Goal: Navigation & Orientation: Locate item on page

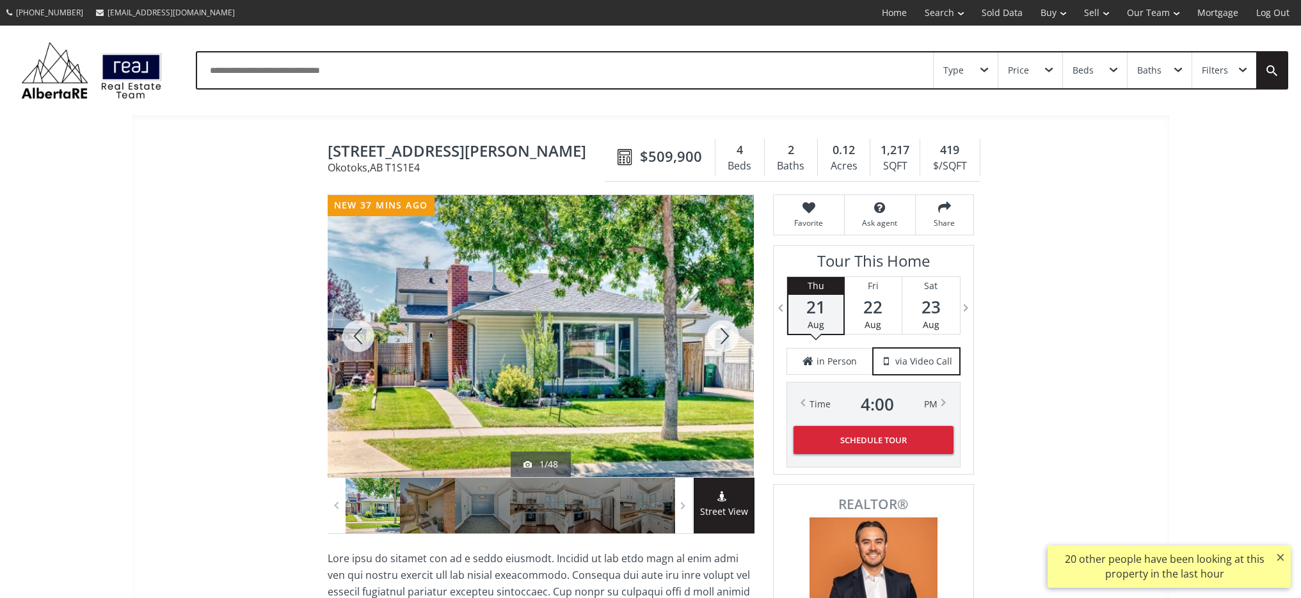
click at [544, 377] on div at bounding box center [541, 336] width 426 height 282
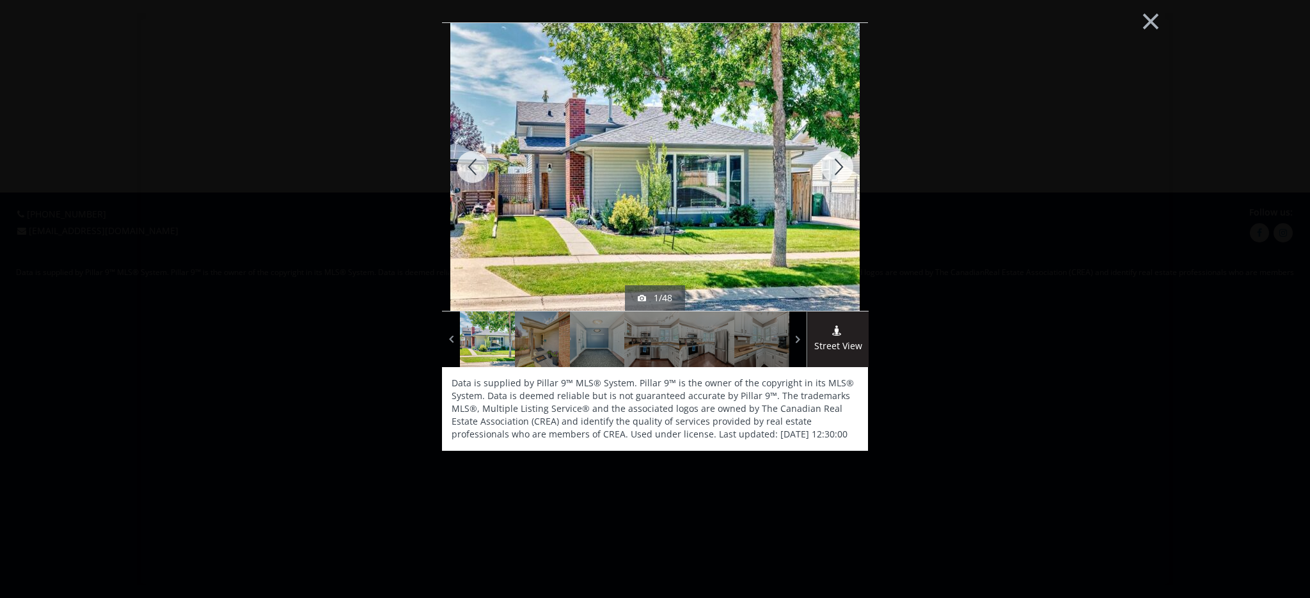
click at [723, 193] on img at bounding box center [655, 166] width 410 height 307
click at [823, 198] on div at bounding box center [837, 167] width 61 height 288
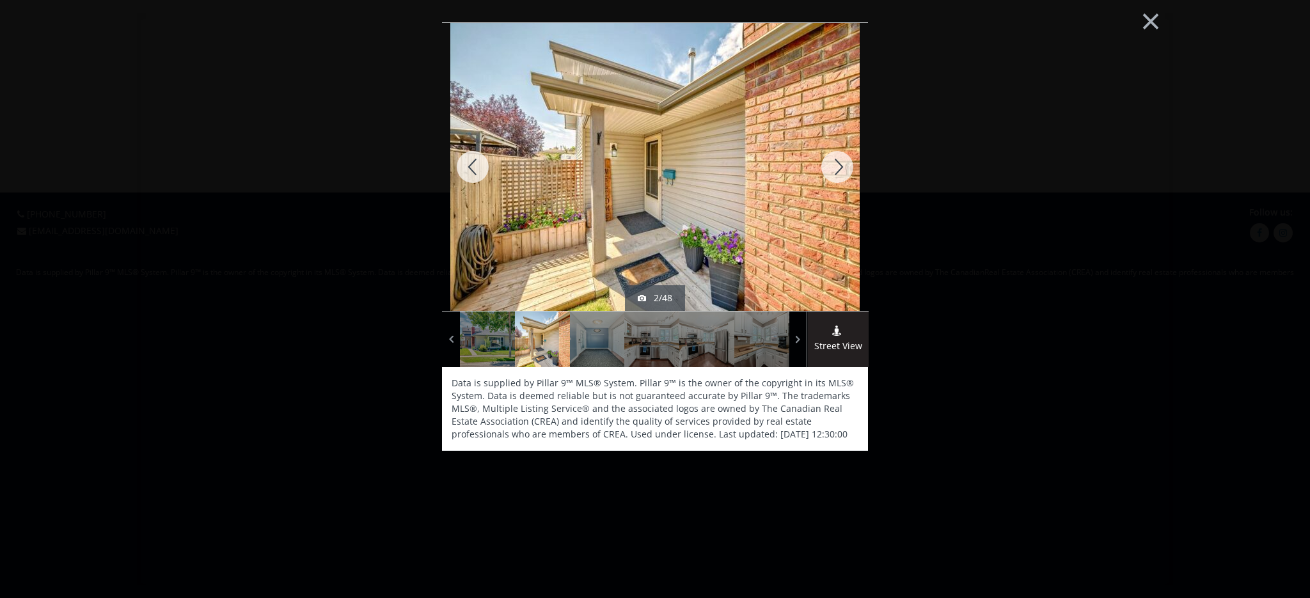
click at [836, 166] on div at bounding box center [837, 167] width 61 height 288
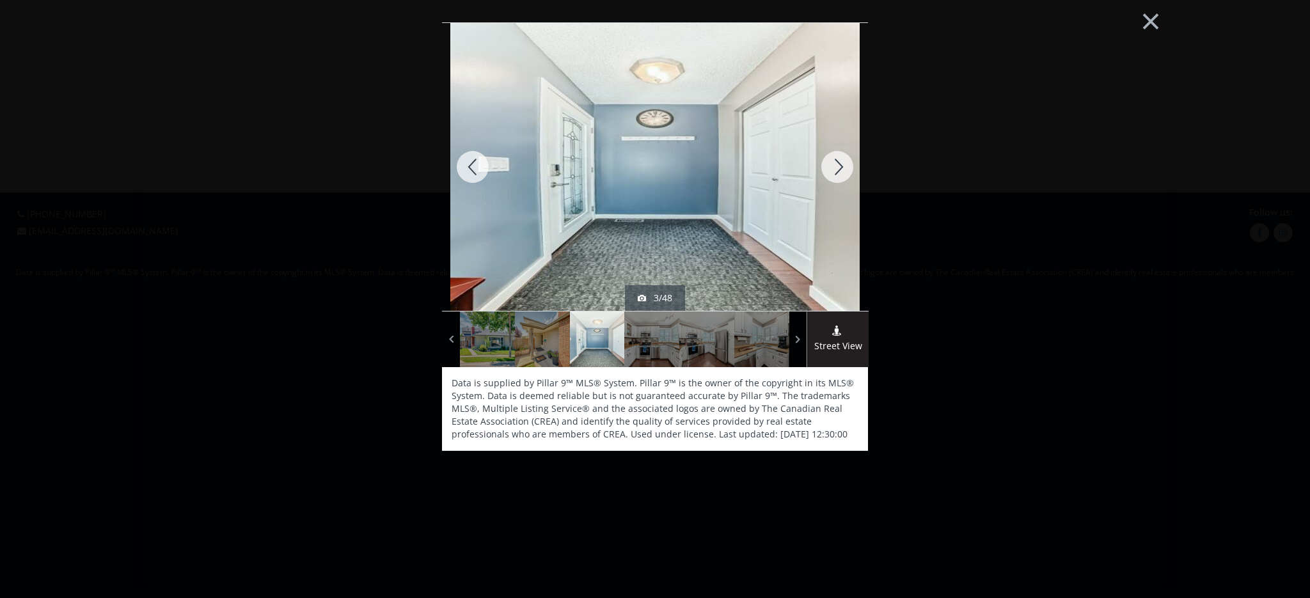
click at [836, 166] on div at bounding box center [837, 167] width 61 height 288
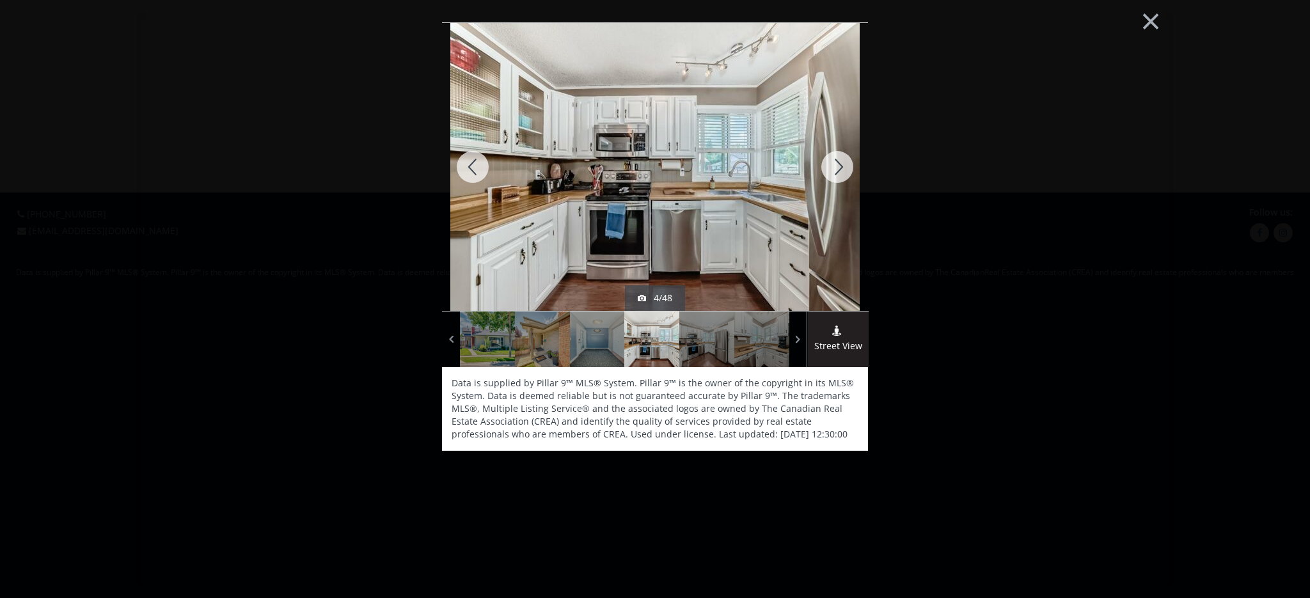
click at [836, 166] on div at bounding box center [837, 167] width 61 height 288
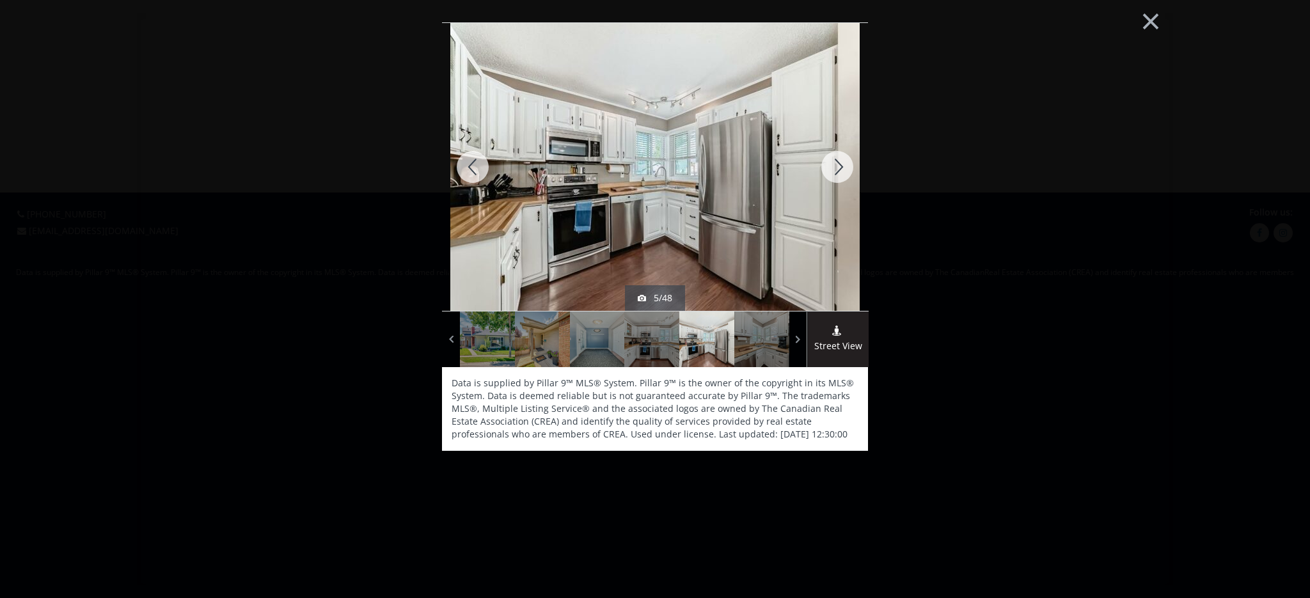
click at [839, 166] on div at bounding box center [837, 167] width 61 height 288
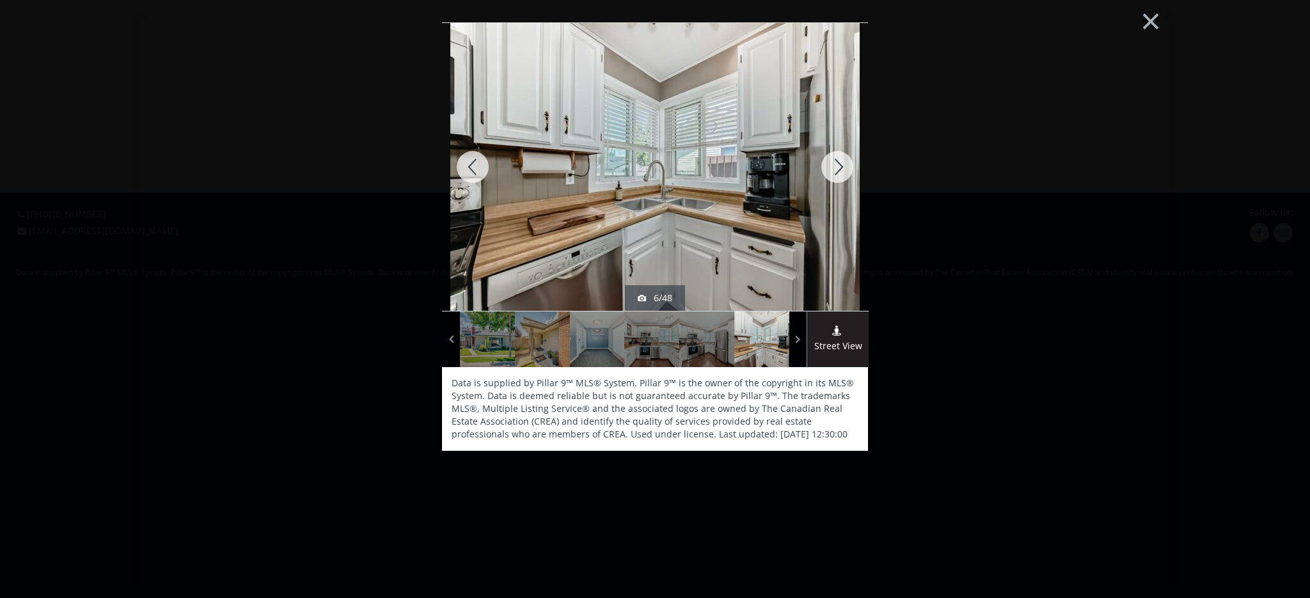
click at [840, 166] on div at bounding box center [837, 167] width 61 height 288
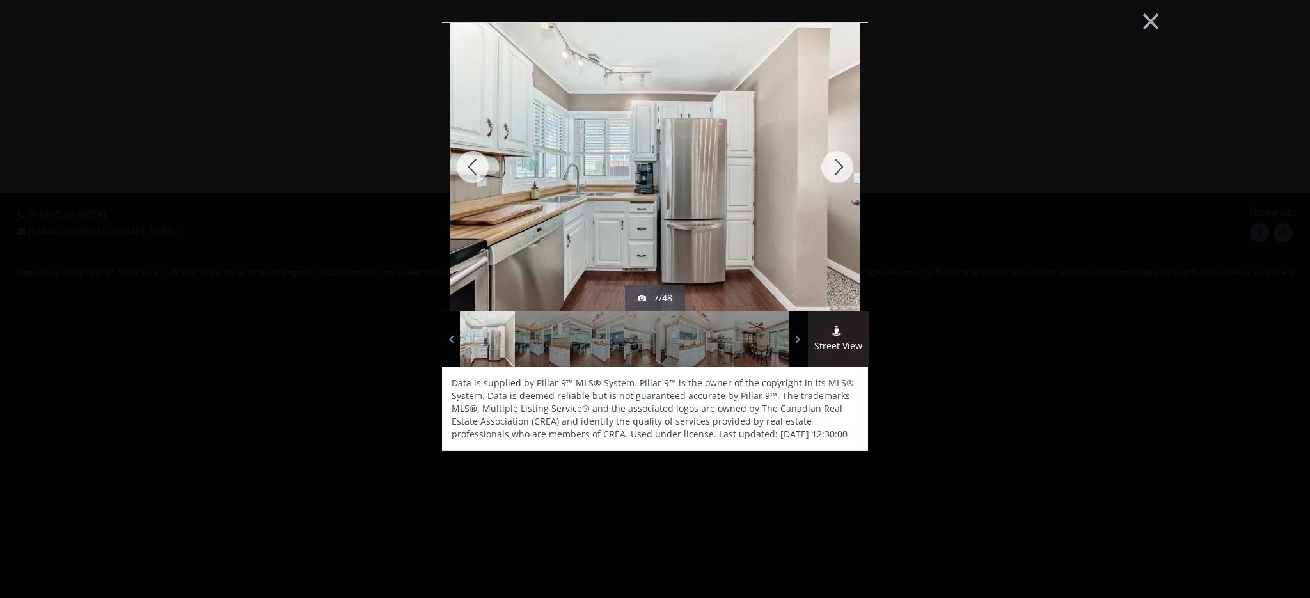
click at [839, 166] on div at bounding box center [837, 167] width 61 height 288
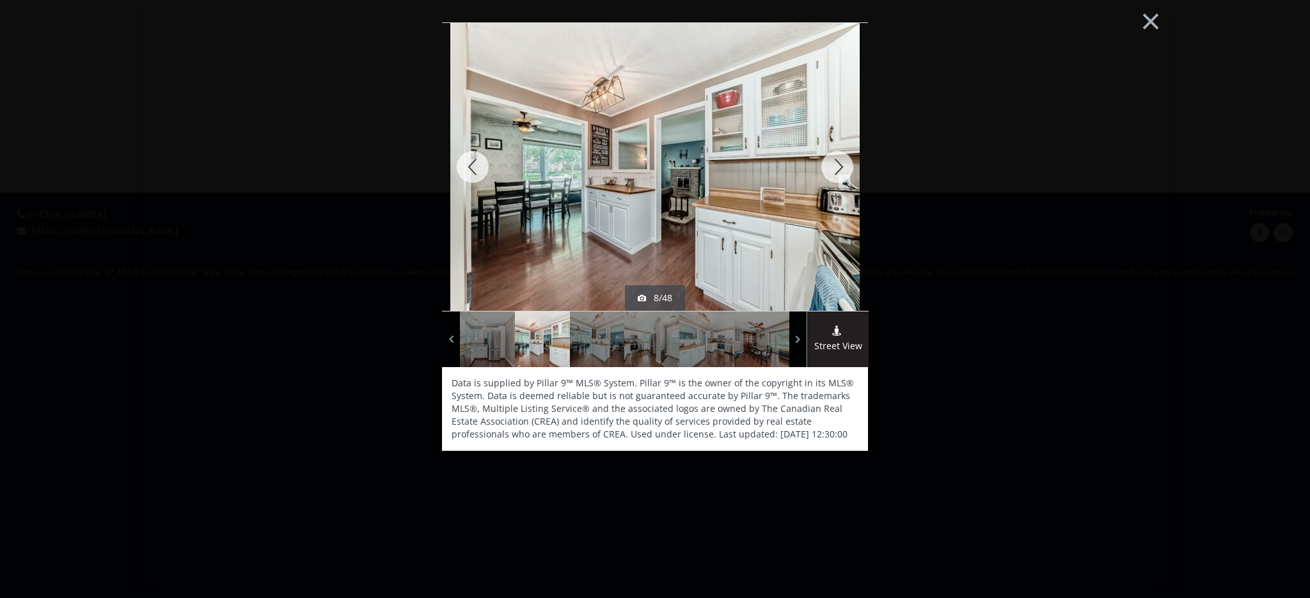
click at [839, 166] on div at bounding box center [837, 167] width 61 height 288
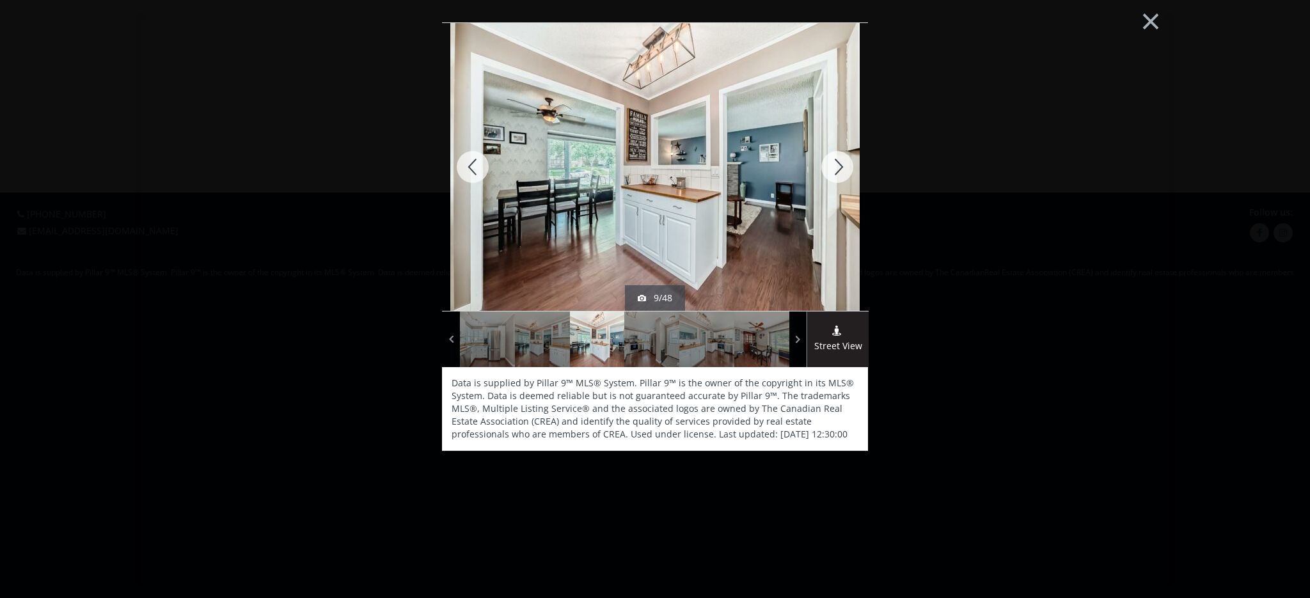
click at [839, 166] on div at bounding box center [837, 167] width 61 height 288
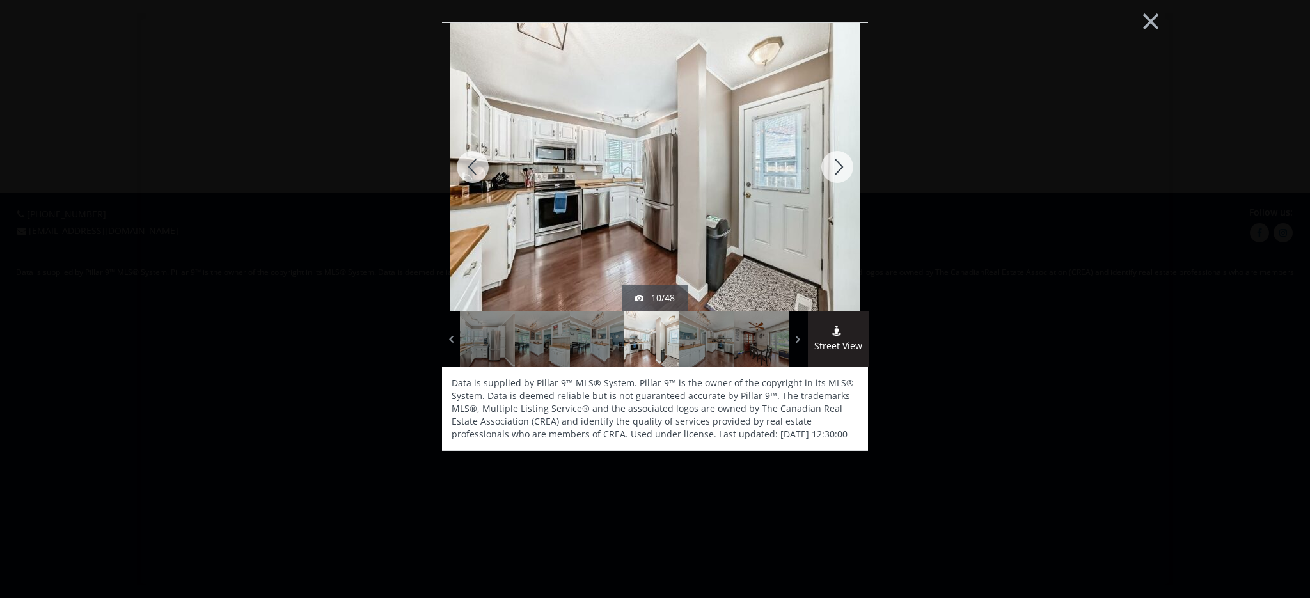
click at [839, 166] on div at bounding box center [837, 167] width 61 height 288
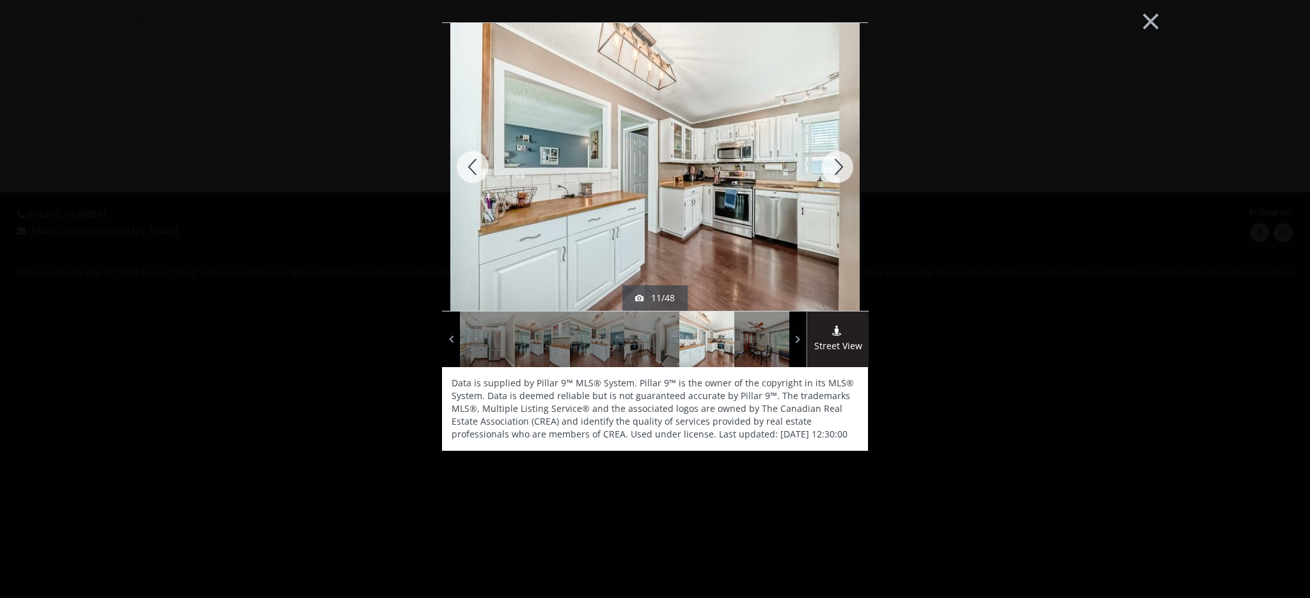
click at [839, 166] on div at bounding box center [837, 167] width 61 height 288
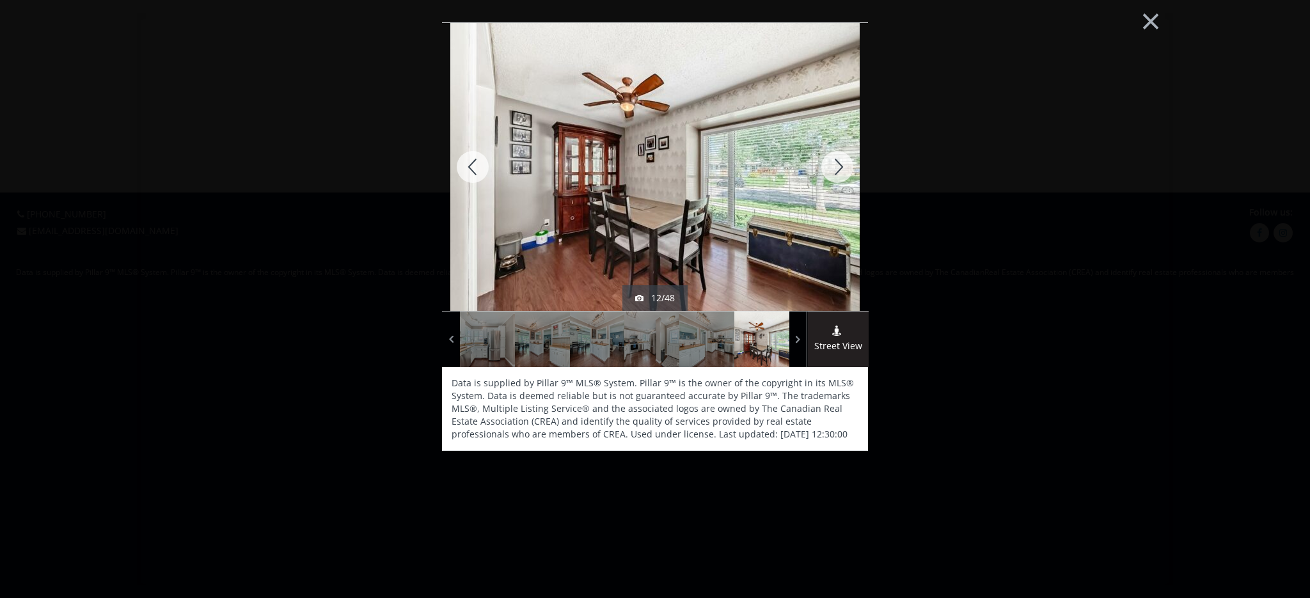
click at [839, 166] on div at bounding box center [837, 167] width 61 height 288
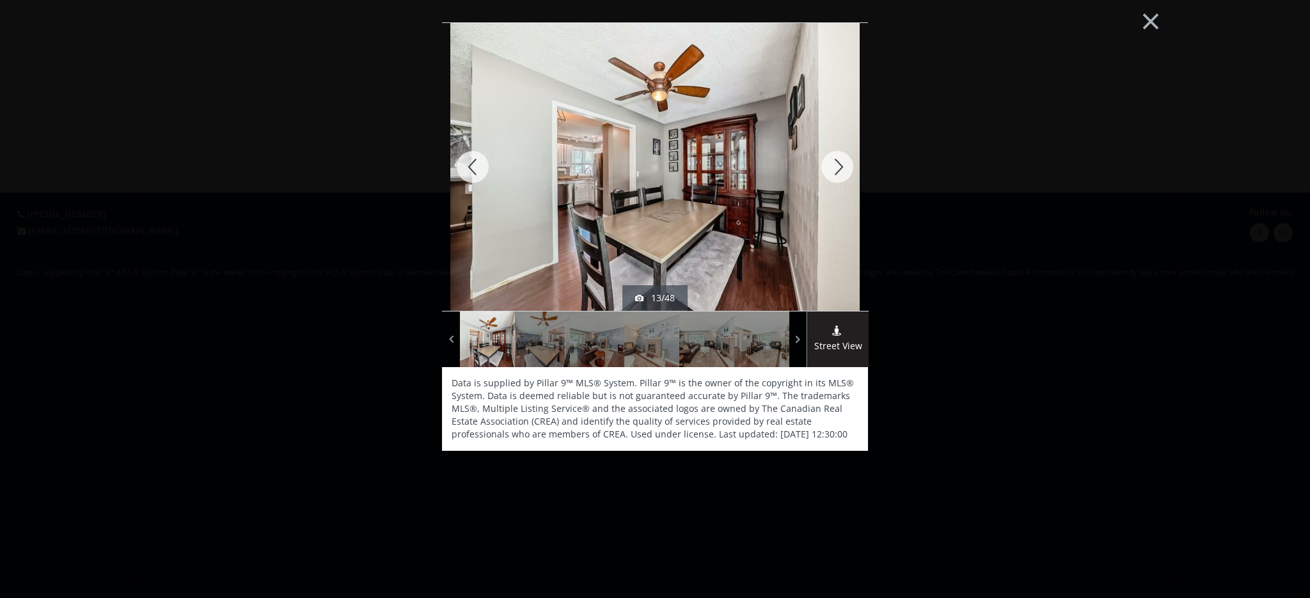
click at [839, 166] on div at bounding box center [837, 167] width 61 height 288
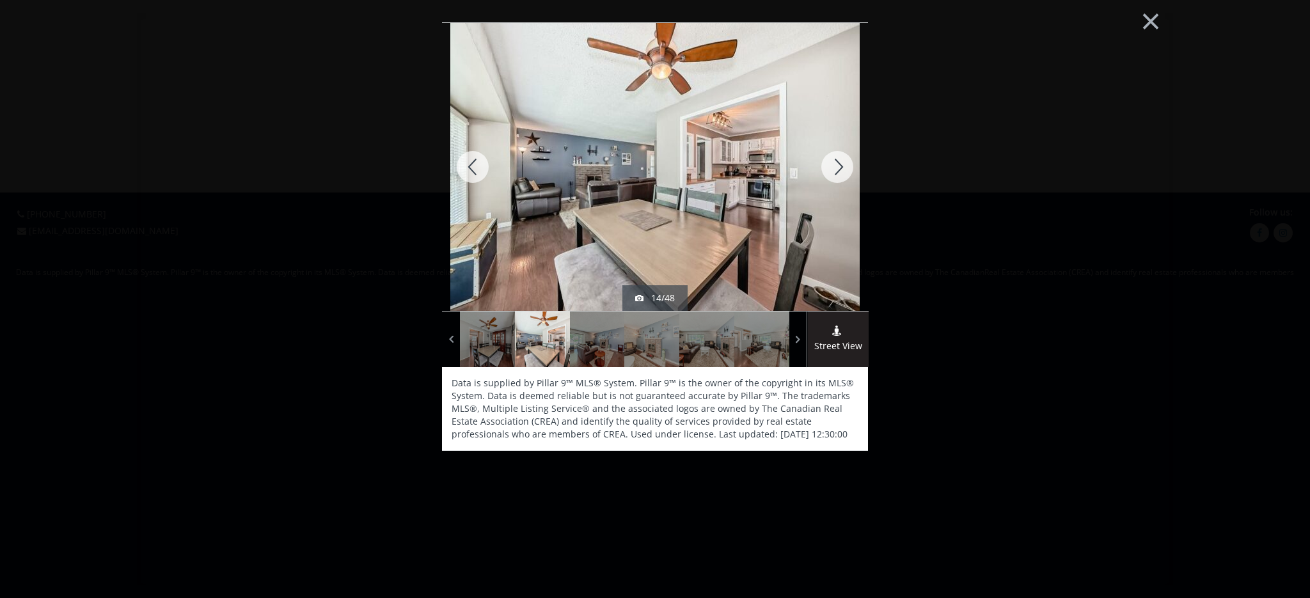
click at [839, 166] on div at bounding box center [837, 167] width 61 height 288
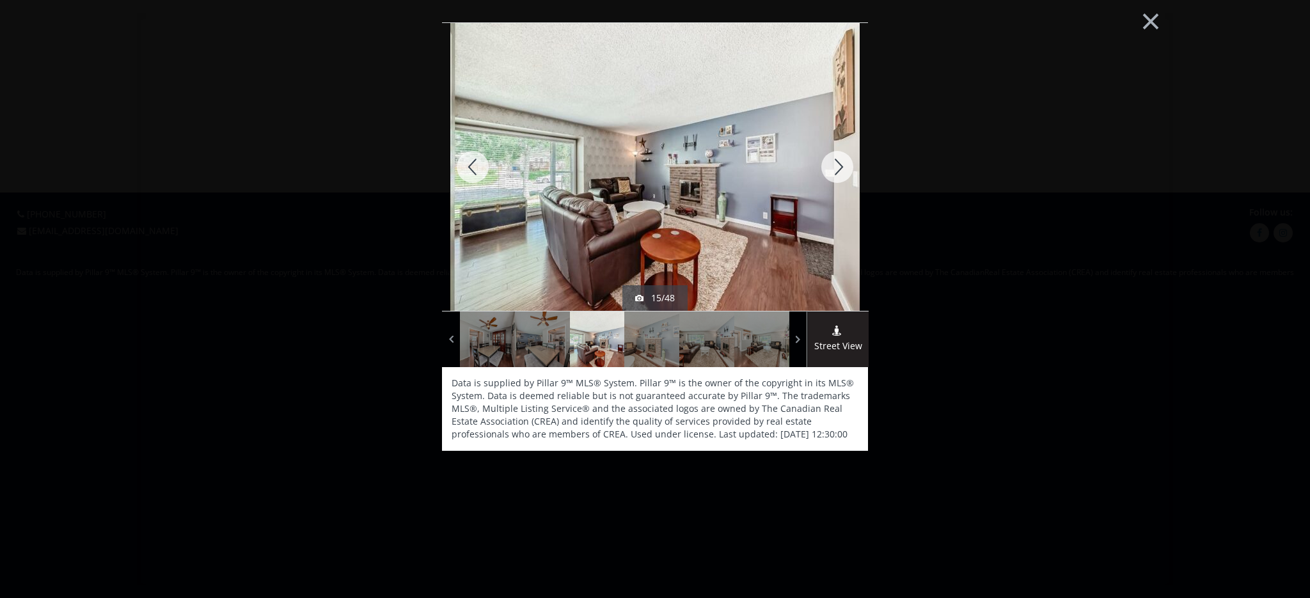
click at [839, 166] on div at bounding box center [837, 167] width 61 height 288
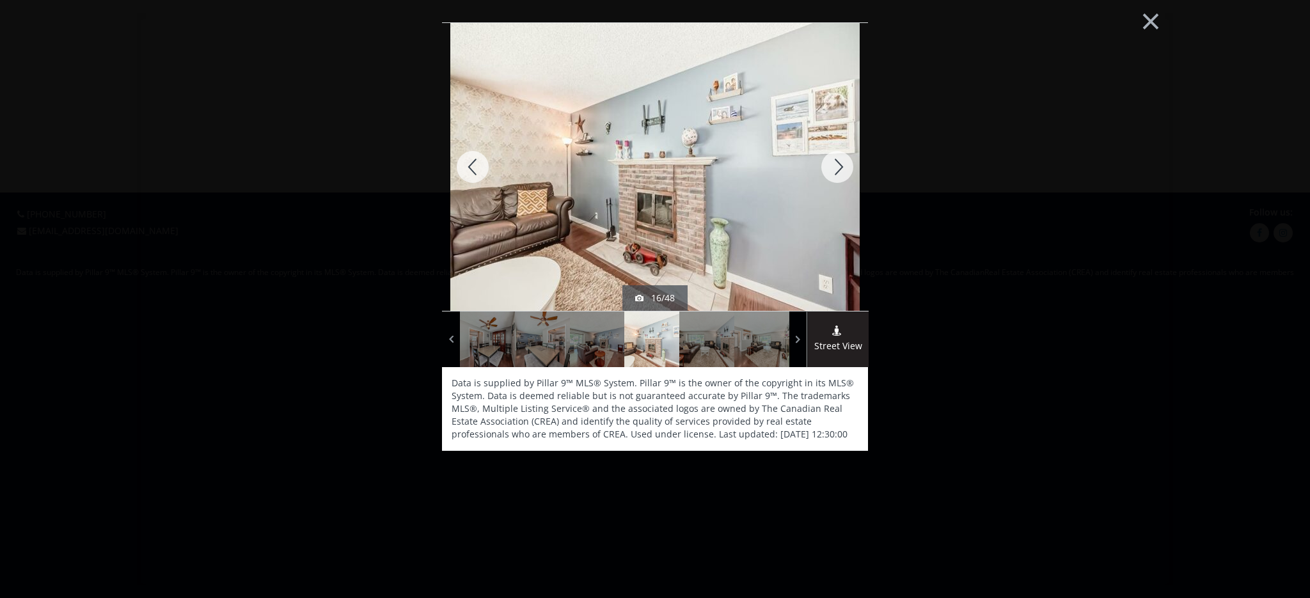
click at [839, 166] on div at bounding box center [837, 167] width 61 height 288
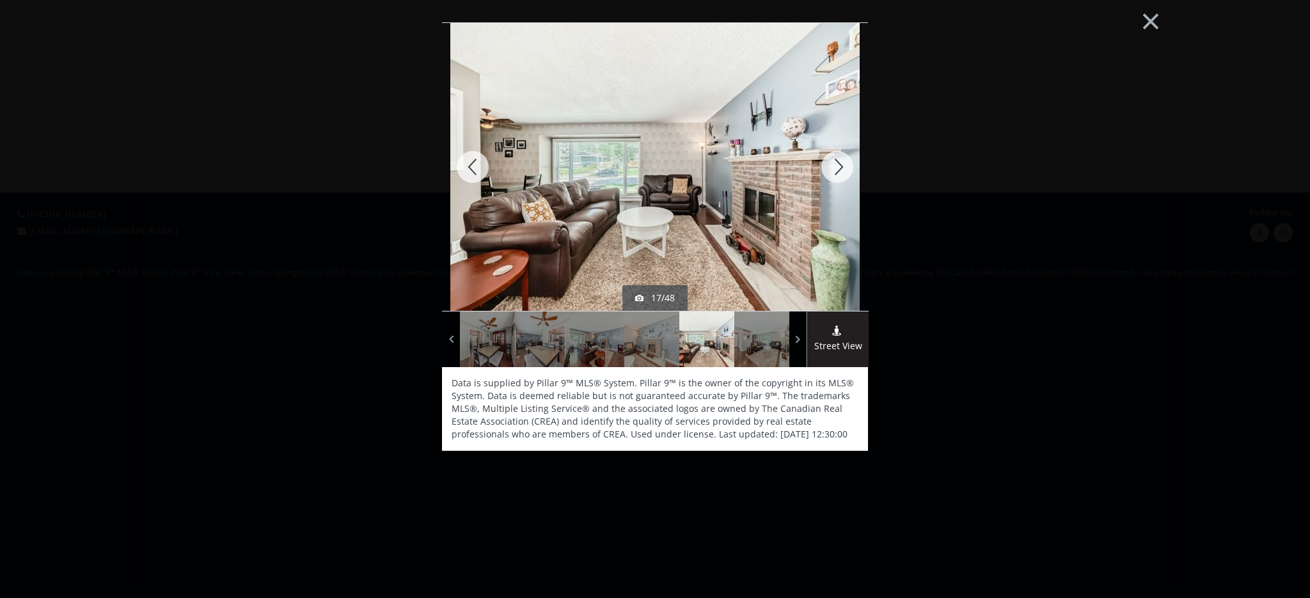
click at [839, 166] on div at bounding box center [837, 167] width 61 height 288
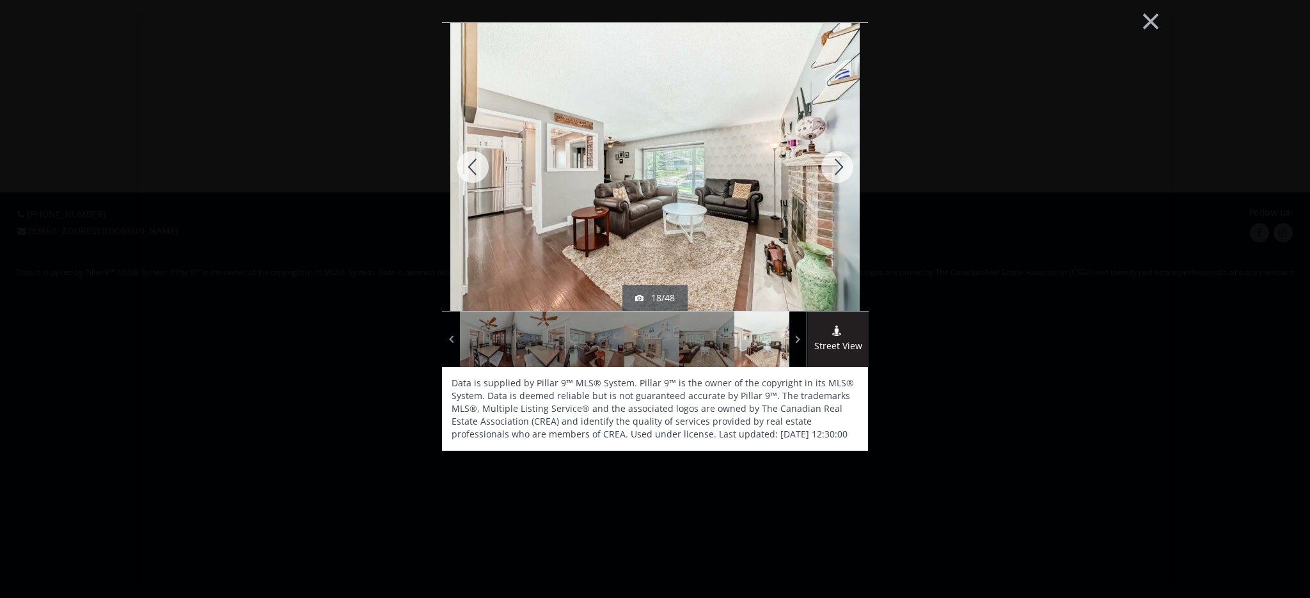
click at [839, 166] on div at bounding box center [837, 167] width 61 height 288
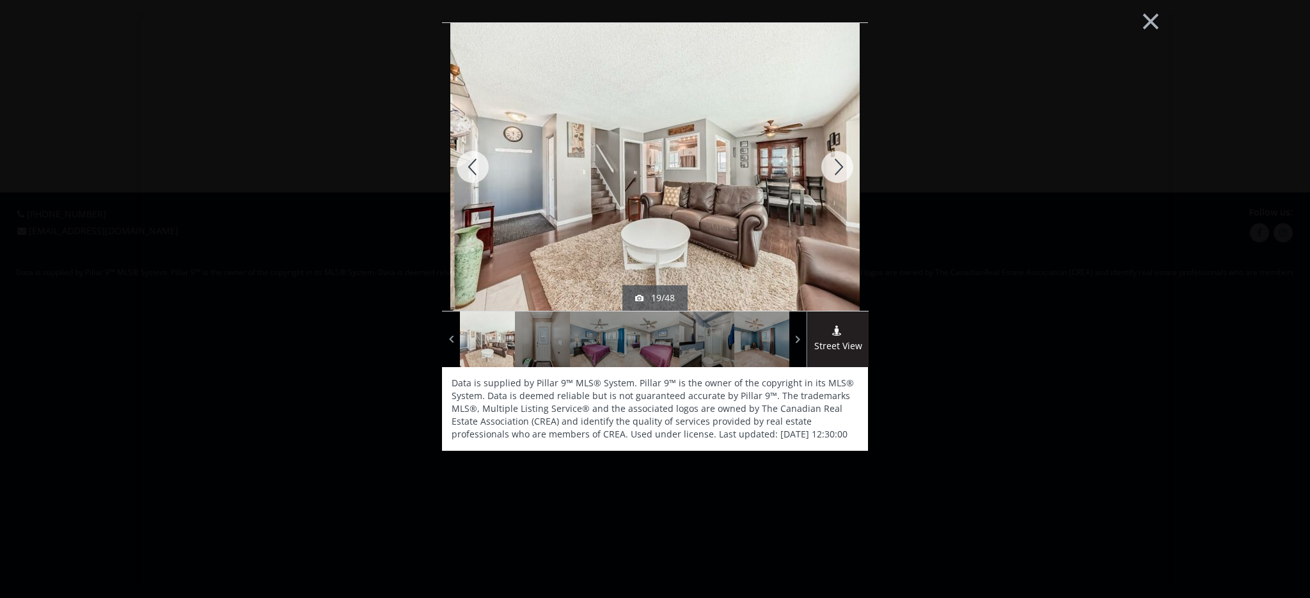
click at [839, 166] on div at bounding box center [837, 167] width 61 height 288
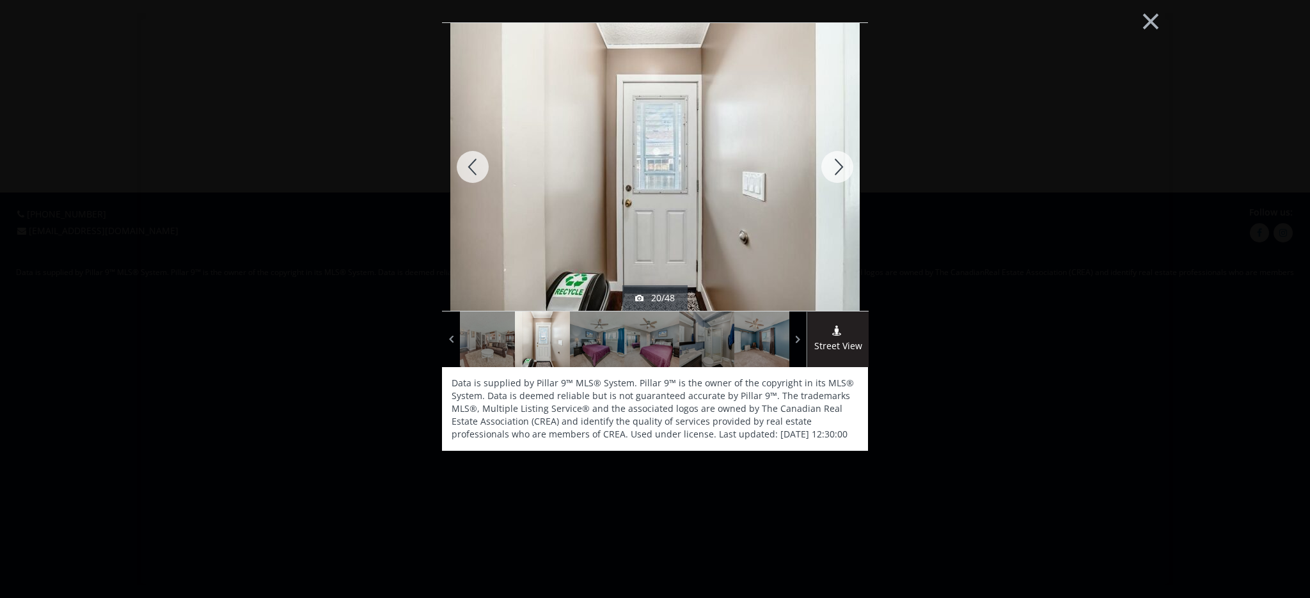
click at [839, 166] on div at bounding box center [837, 167] width 61 height 288
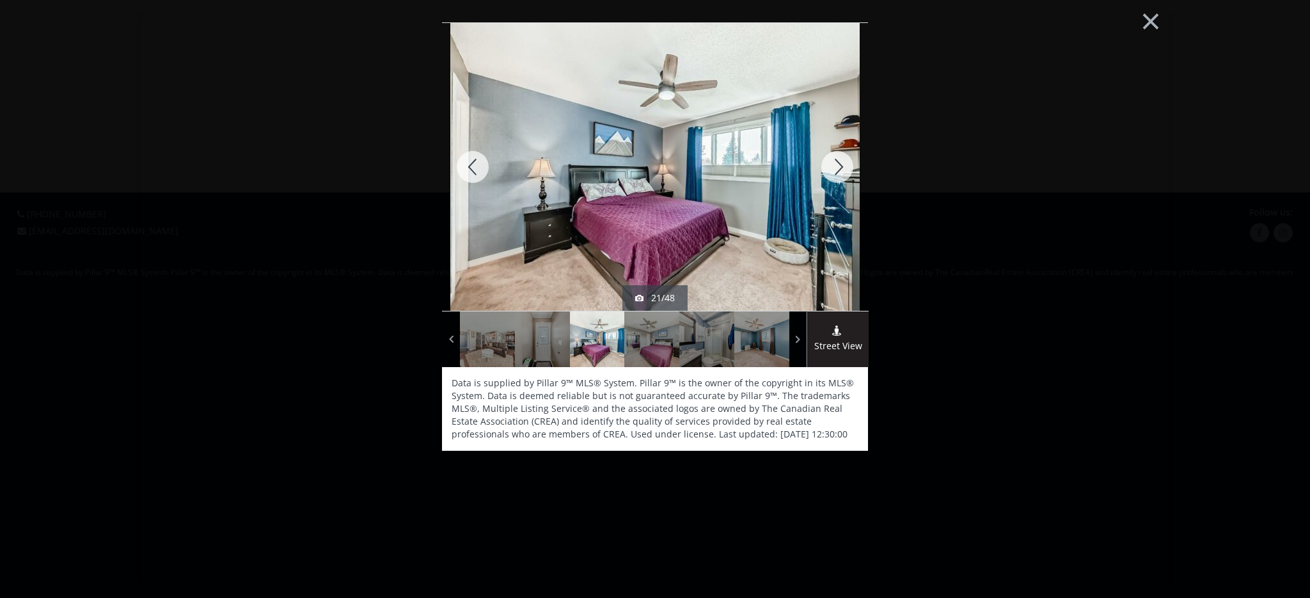
click at [839, 166] on div at bounding box center [837, 167] width 61 height 288
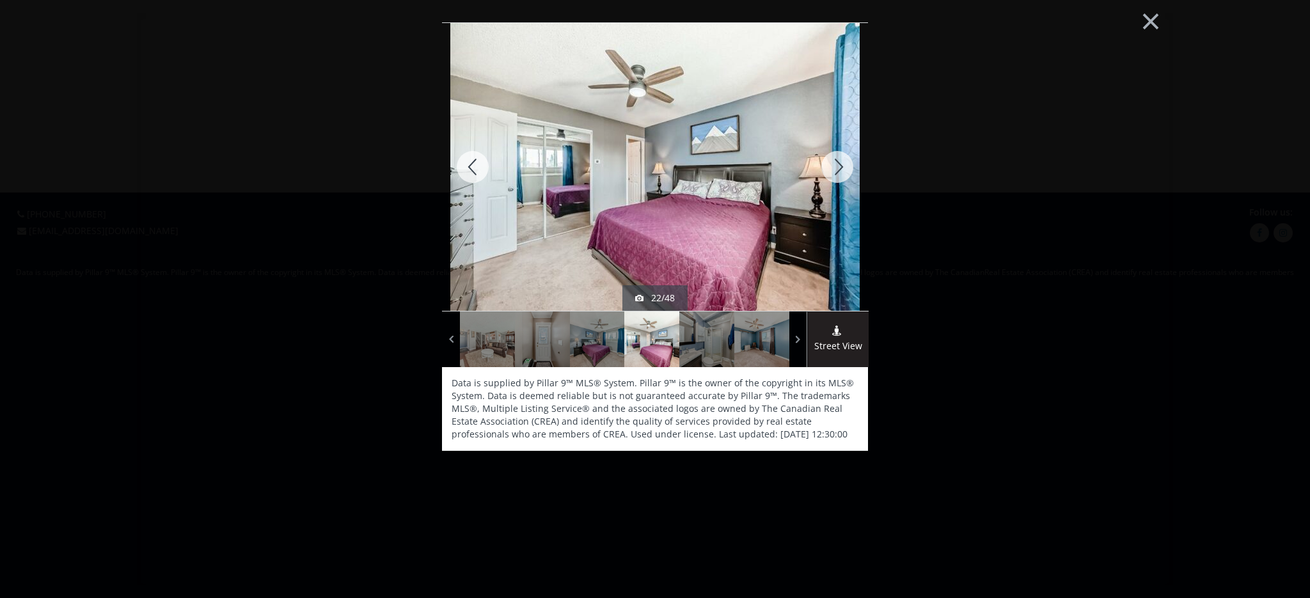
click at [839, 166] on div at bounding box center [837, 167] width 61 height 288
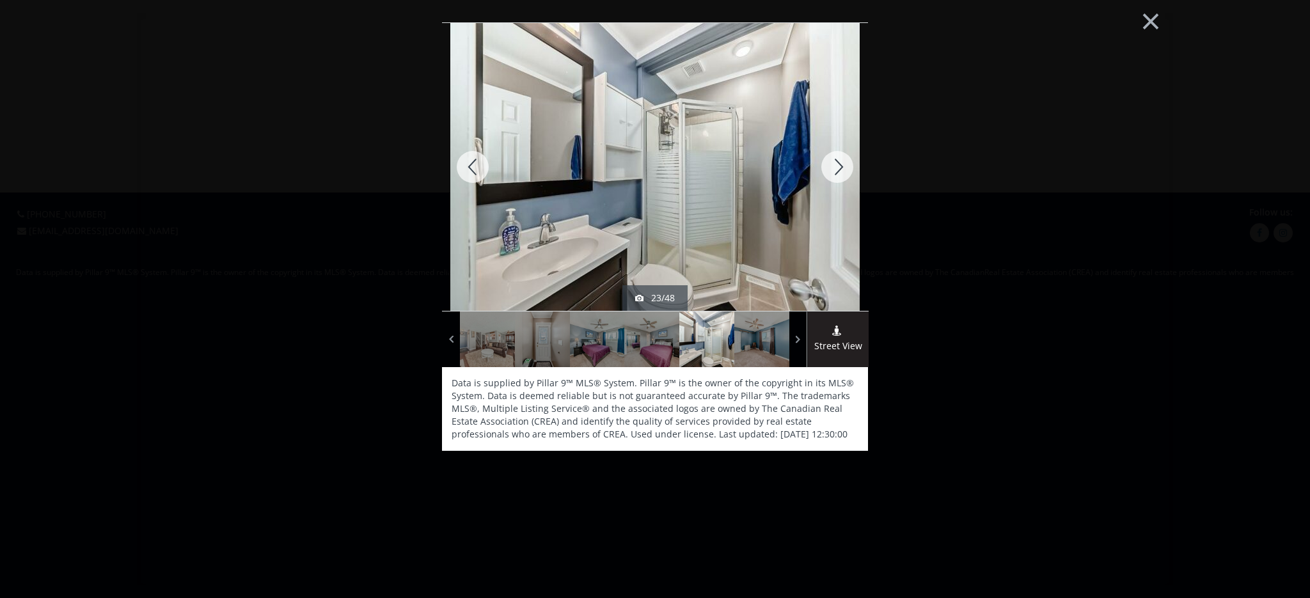
click at [839, 166] on div at bounding box center [837, 167] width 61 height 288
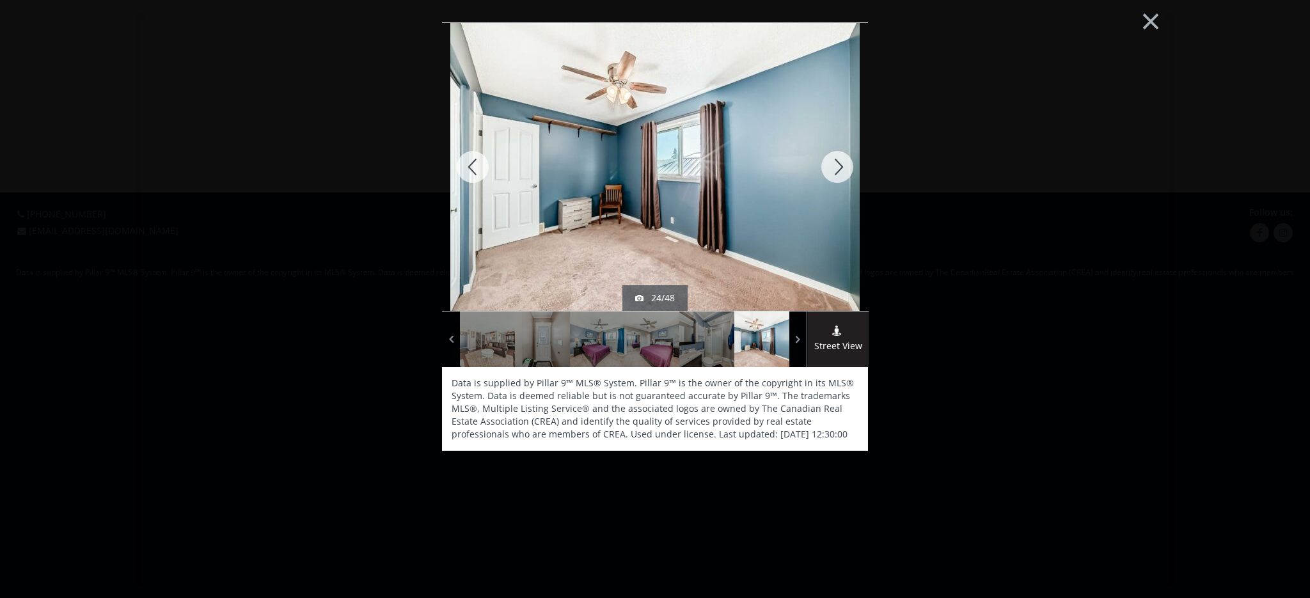
click at [476, 171] on div at bounding box center [472, 167] width 61 height 288
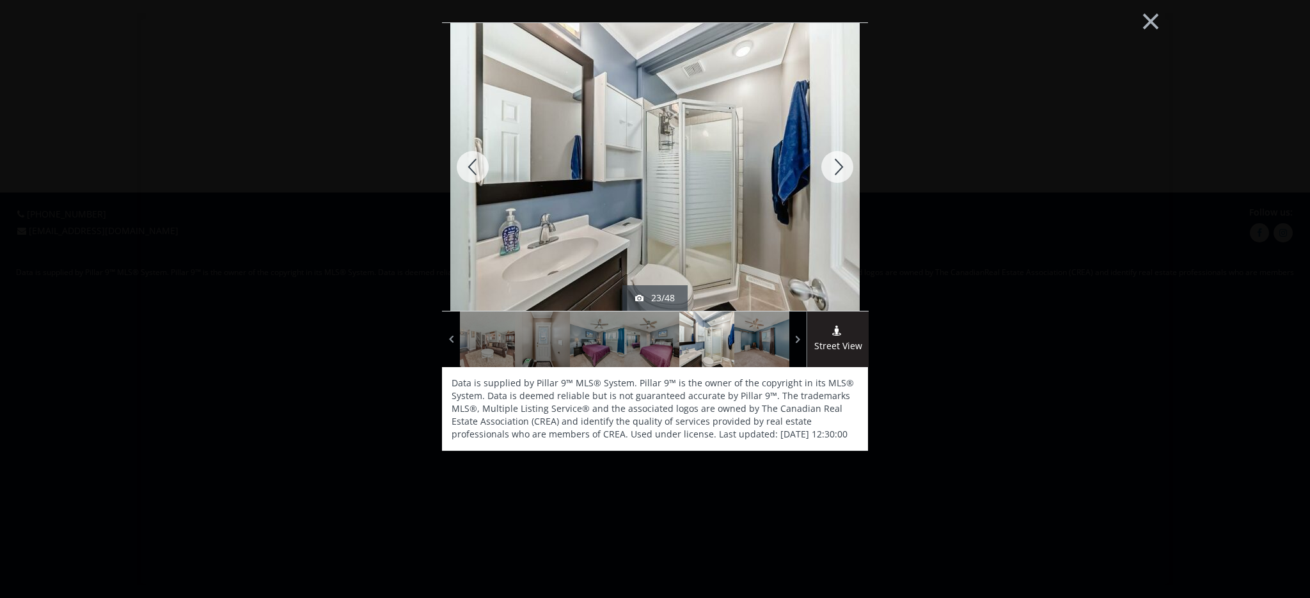
click at [836, 164] on div at bounding box center [837, 167] width 61 height 288
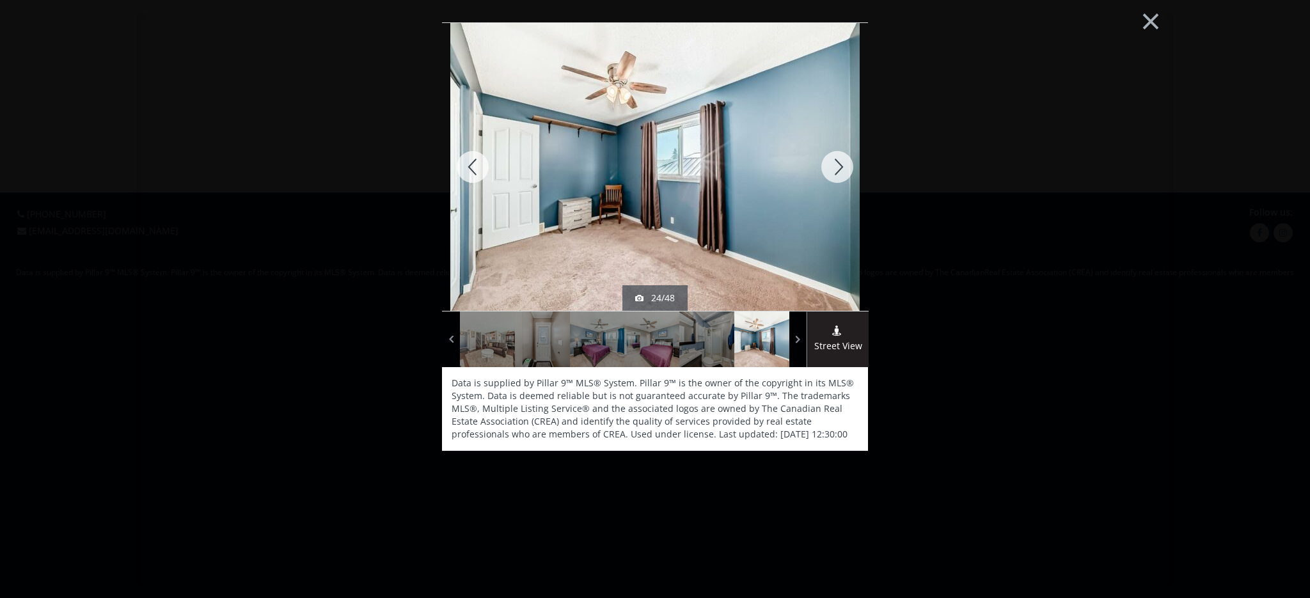
click at [836, 164] on div at bounding box center [837, 167] width 61 height 288
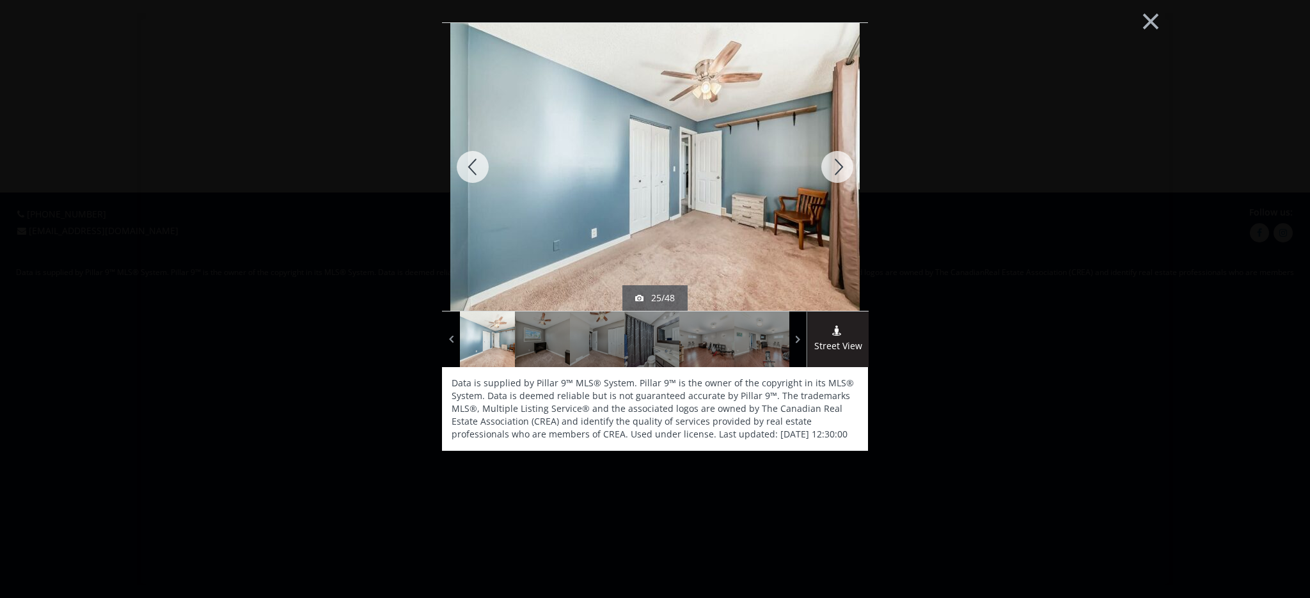
click at [836, 164] on div at bounding box center [837, 167] width 61 height 288
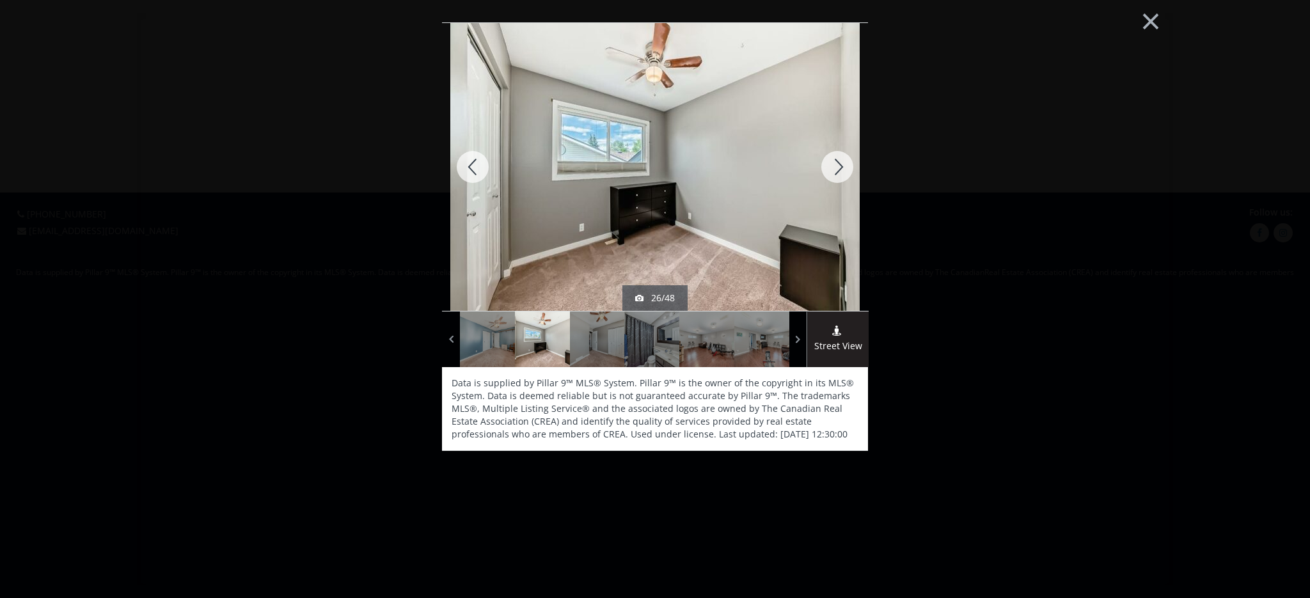
click at [836, 164] on div at bounding box center [837, 167] width 61 height 288
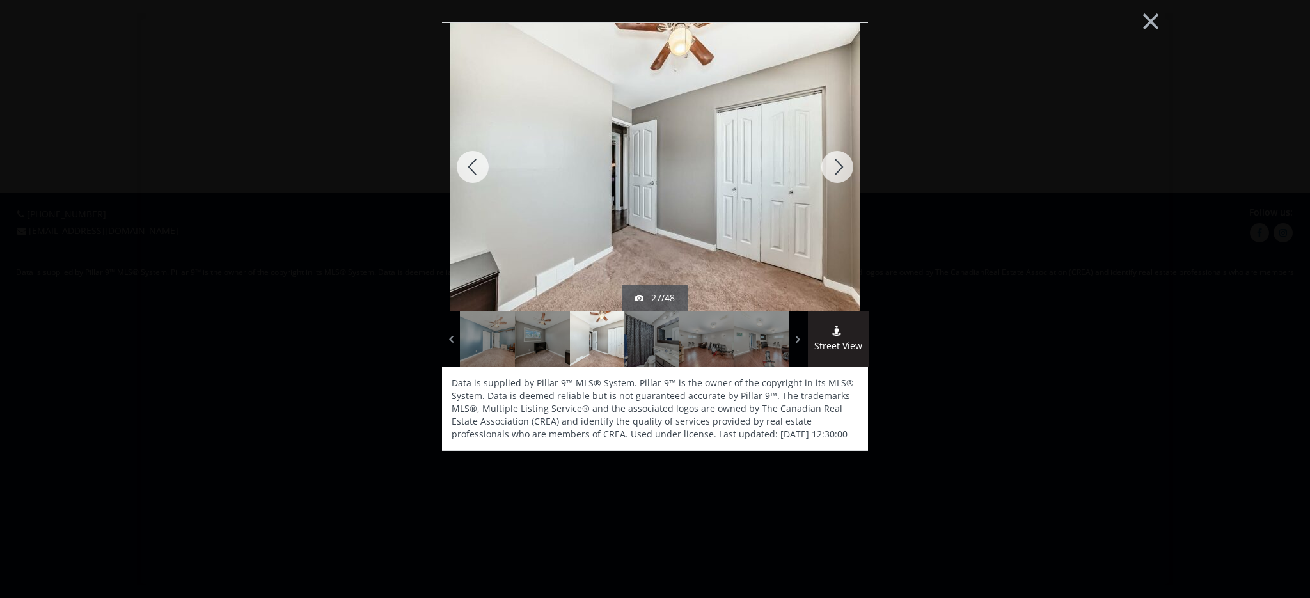
click at [836, 164] on div at bounding box center [837, 167] width 61 height 288
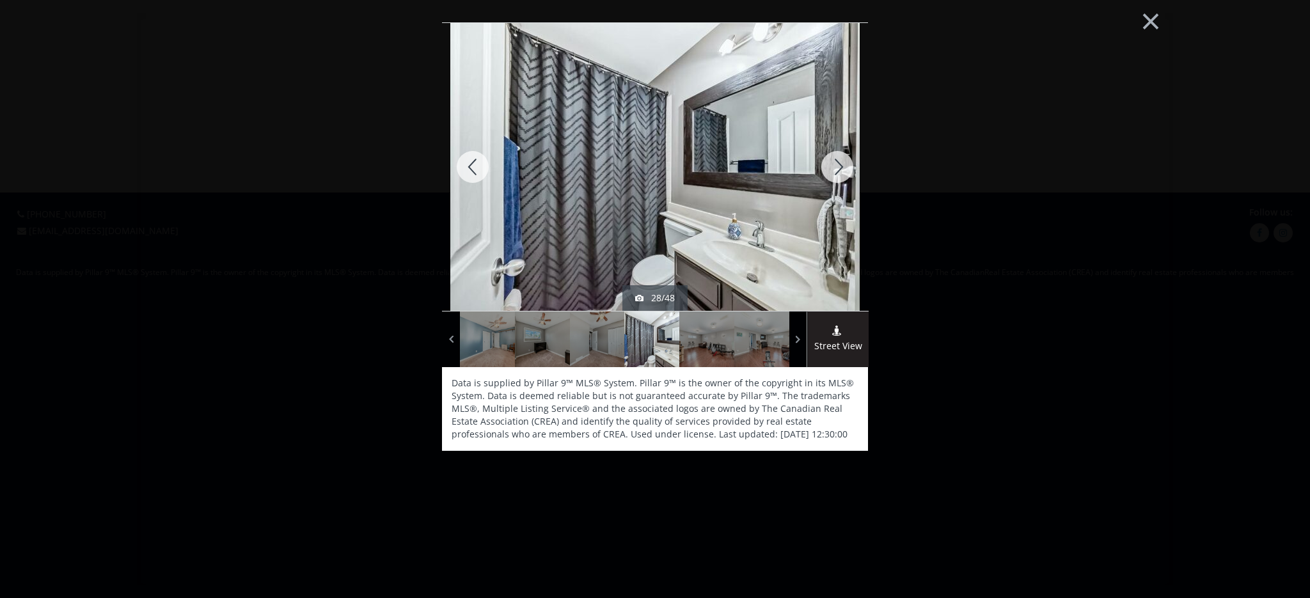
click at [836, 164] on div at bounding box center [837, 167] width 61 height 288
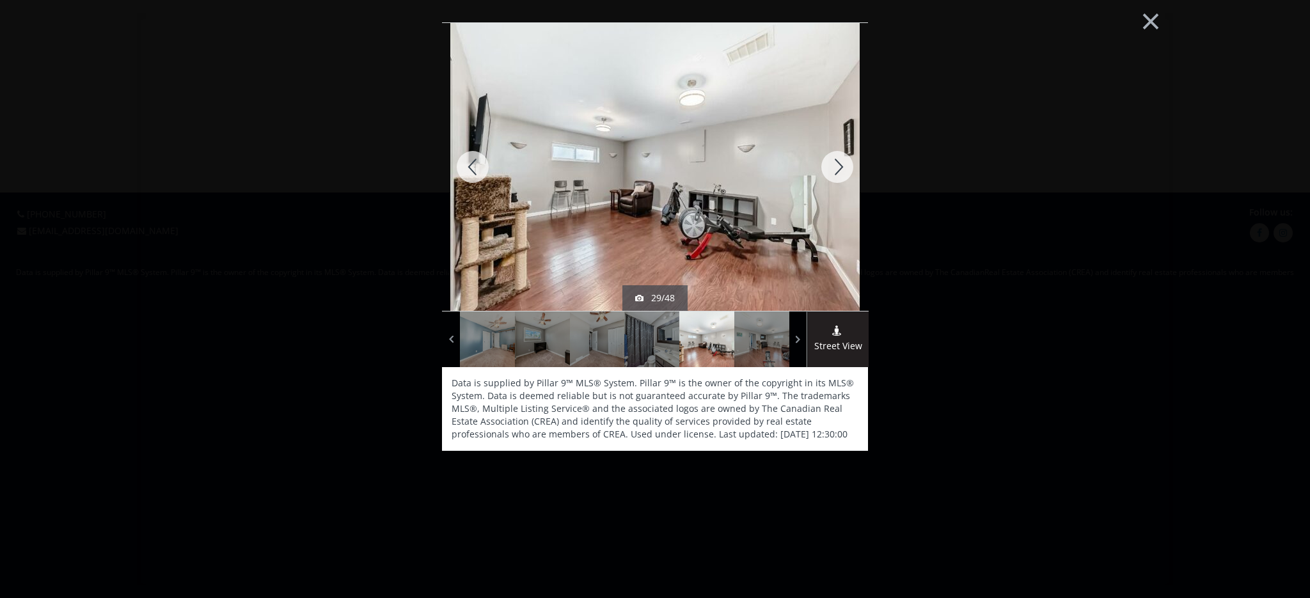
click at [836, 164] on div at bounding box center [837, 167] width 61 height 288
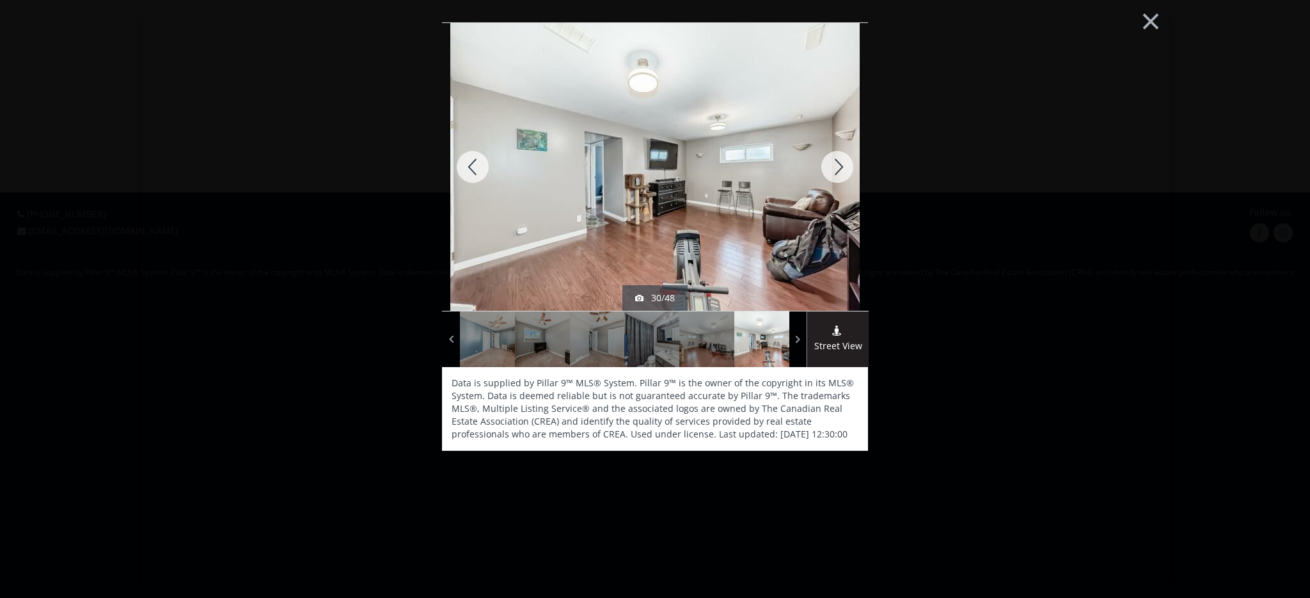
click at [836, 164] on div at bounding box center [837, 167] width 61 height 288
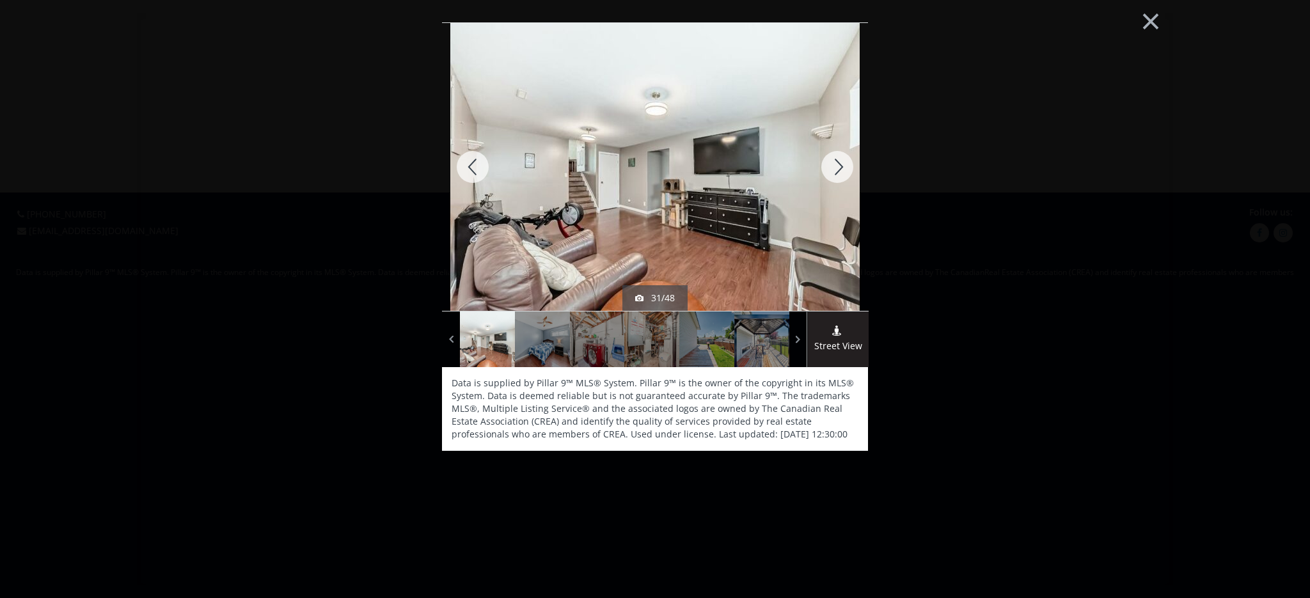
click at [836, 164] on div at bounding box center [837, 167] width 61 height 288
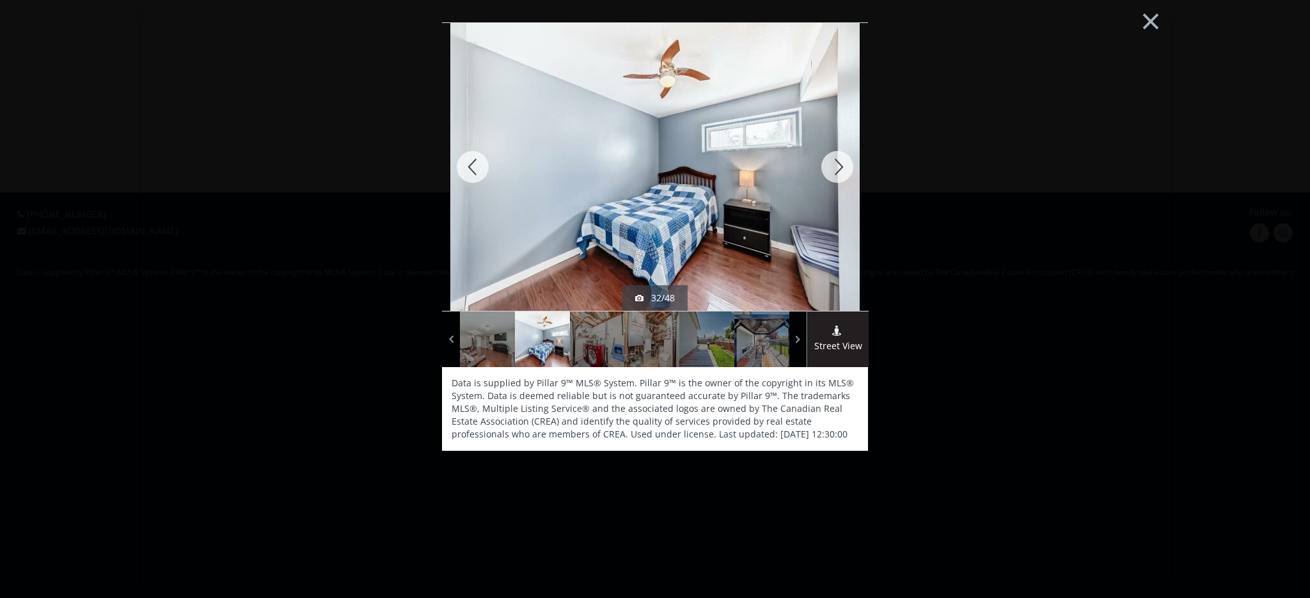
click at [836, 164] on div at bounding box center [837, 167] width 61 height 288
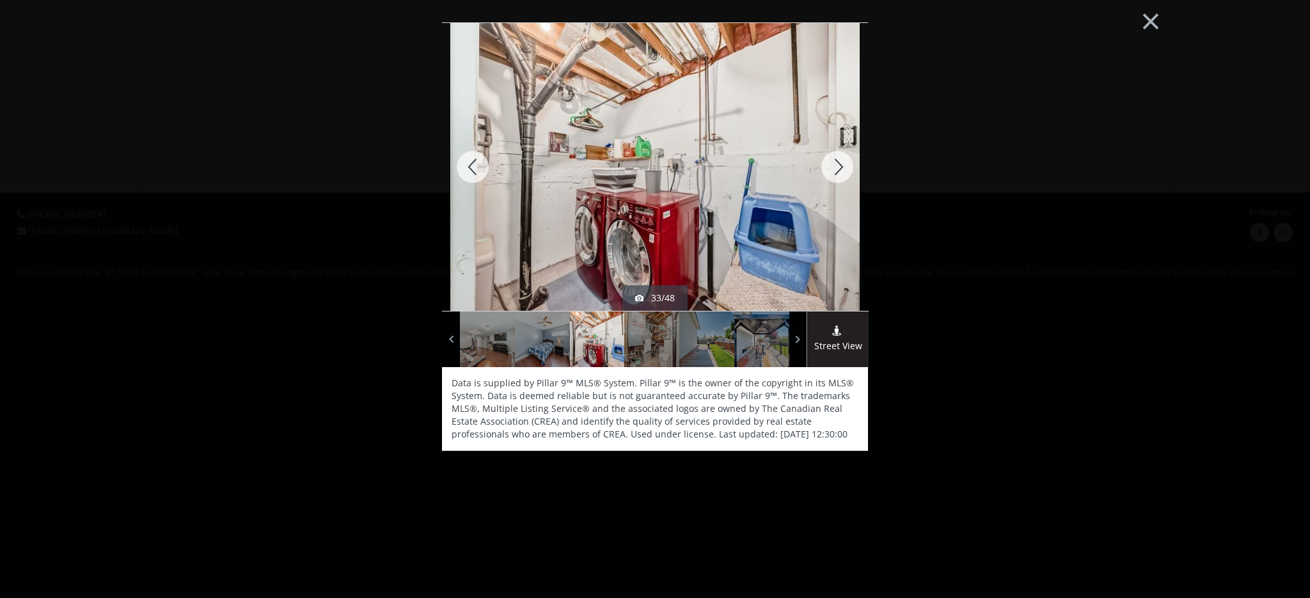
click at [836, 164] on div at bounding box center [837, 167] width 61 height 288
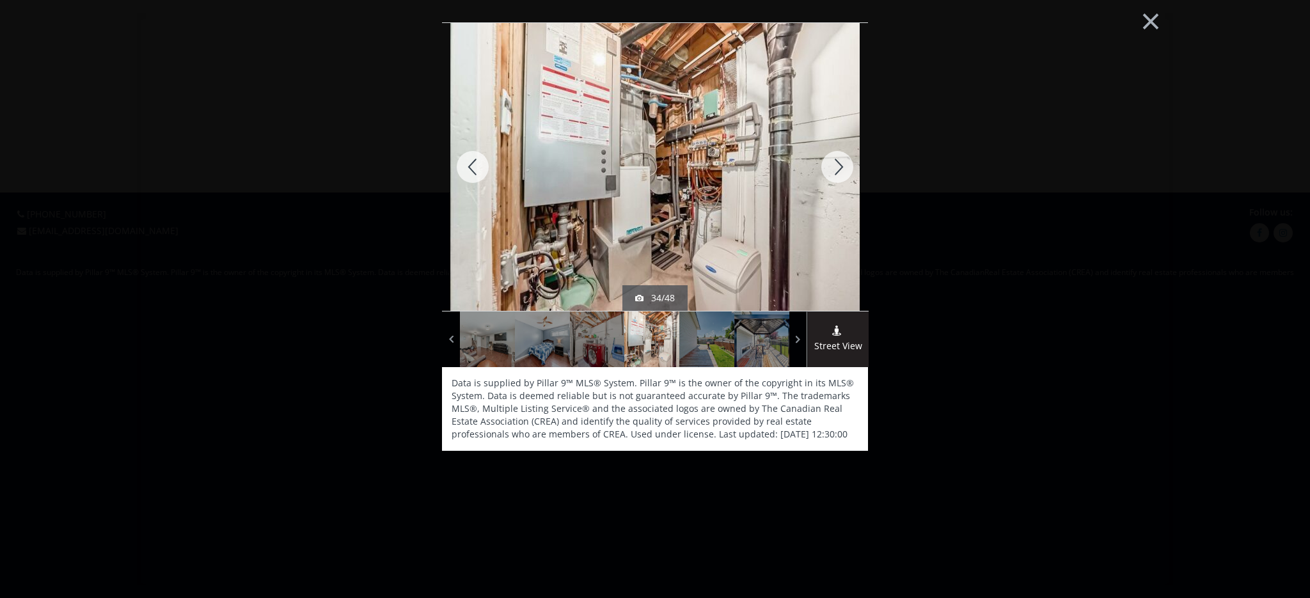
click at [836, 164] on div at bounding box center [837, 167] width 61 height 288
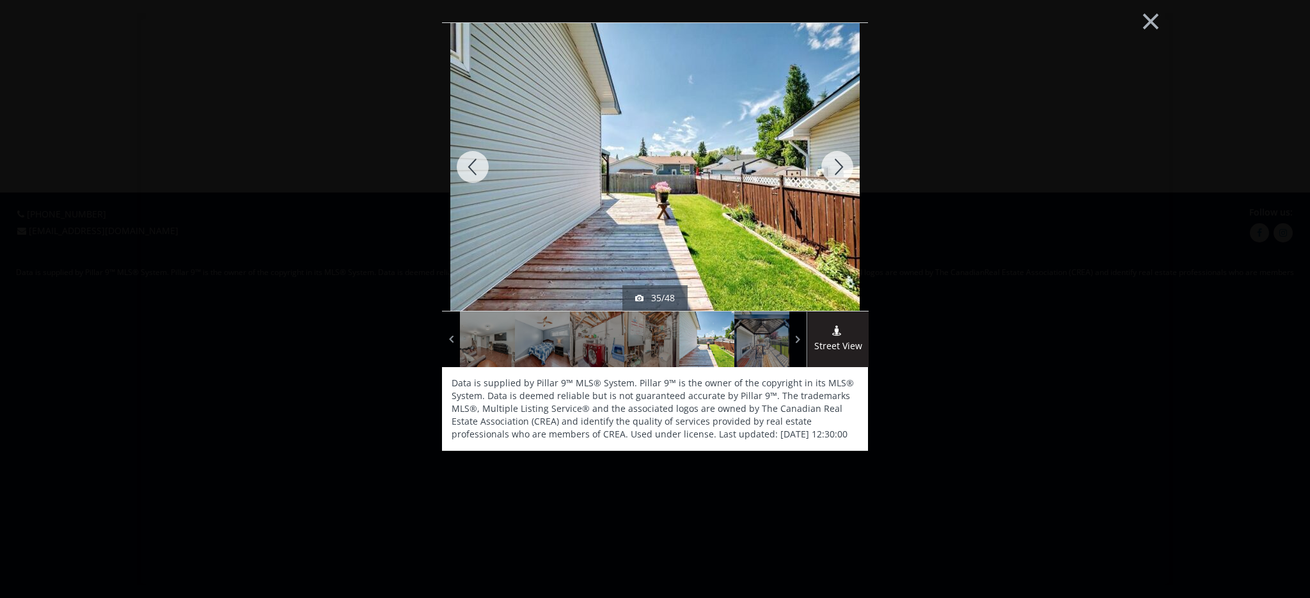
click at [836, 164] on div at bounding box center [837, 167] width 61 height 288
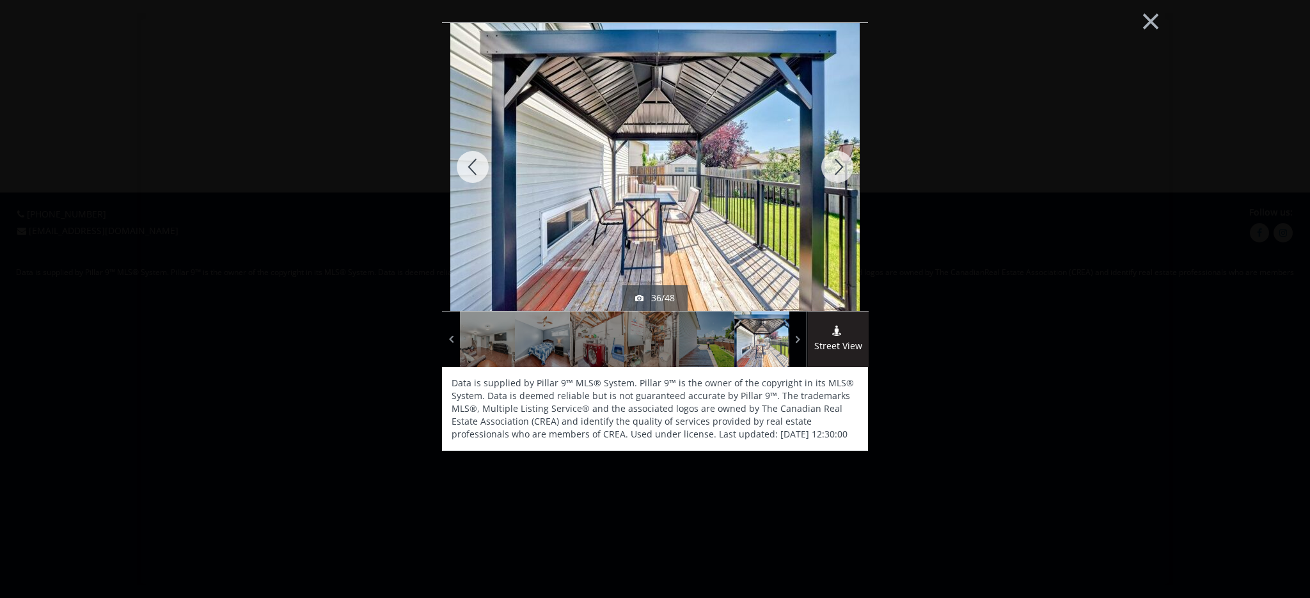
click at [836, 164] on div at bounding box center [837, 167] width 61 height 288
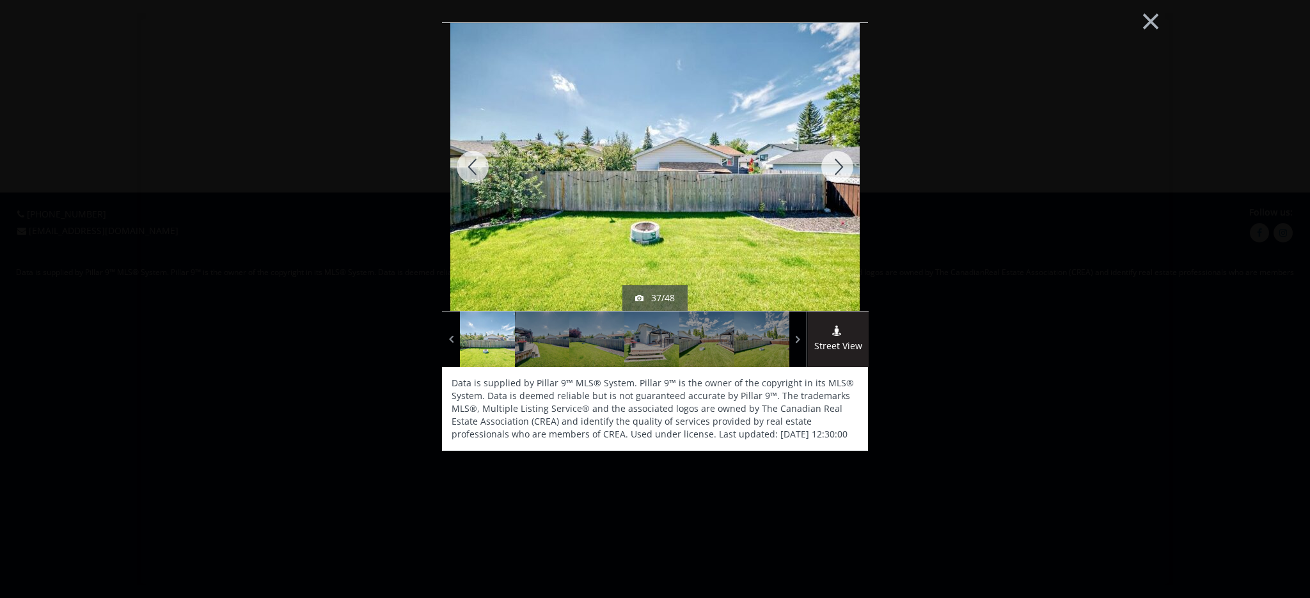
click at [836, 164] on div at bounding box center [837, 167] width 61 height 288
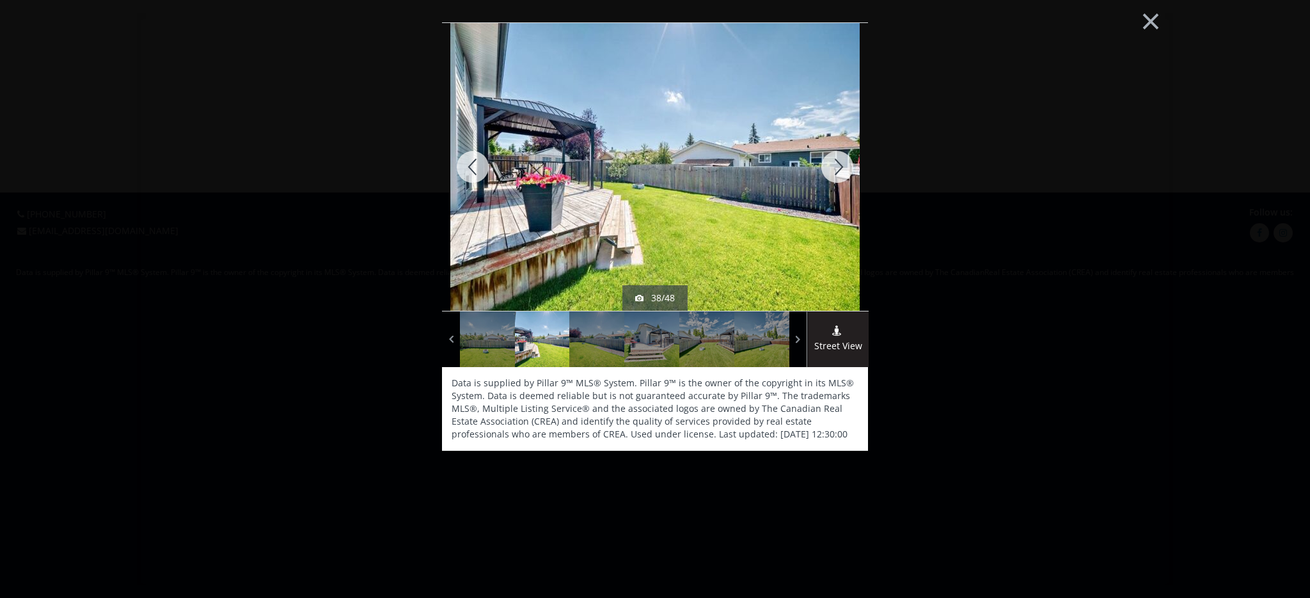
click at [836, 164] on div at bounding box center [837, 167] width 61 height 288
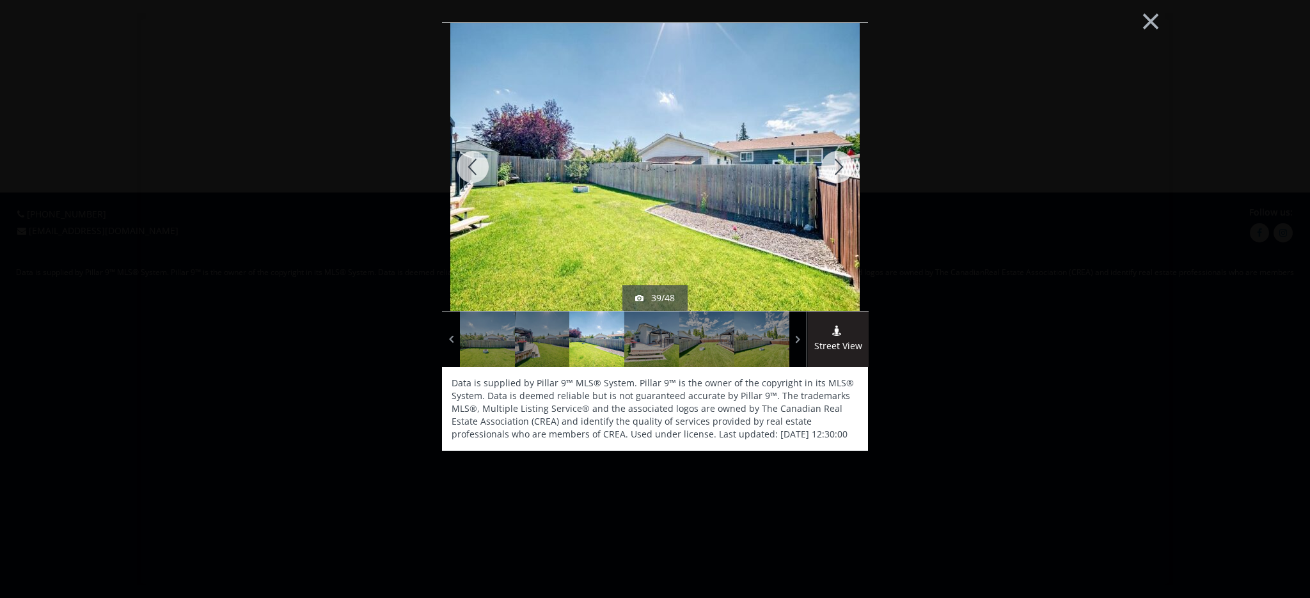
click at [836, 164] on div at bounding box center [837, 167] width 61 height 288
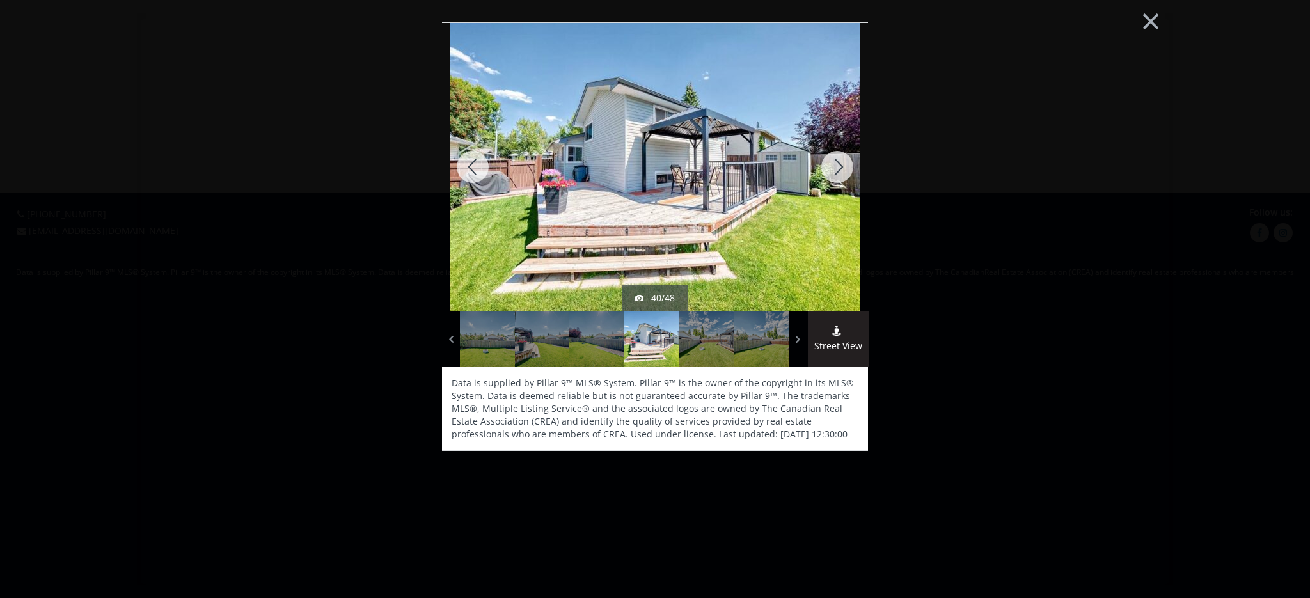
click at [836, 164] on div at bounding box center [837, 167] width 61 height 288
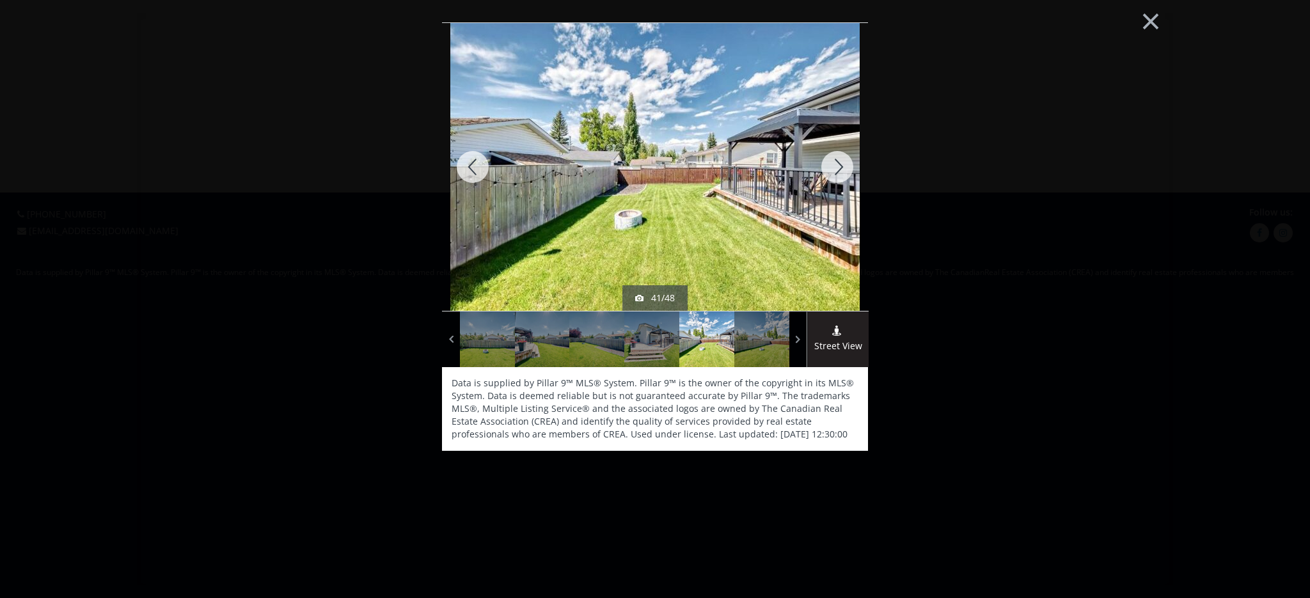
click at [836, 164] on div at bounding box center [837, 167] width 61 height 288
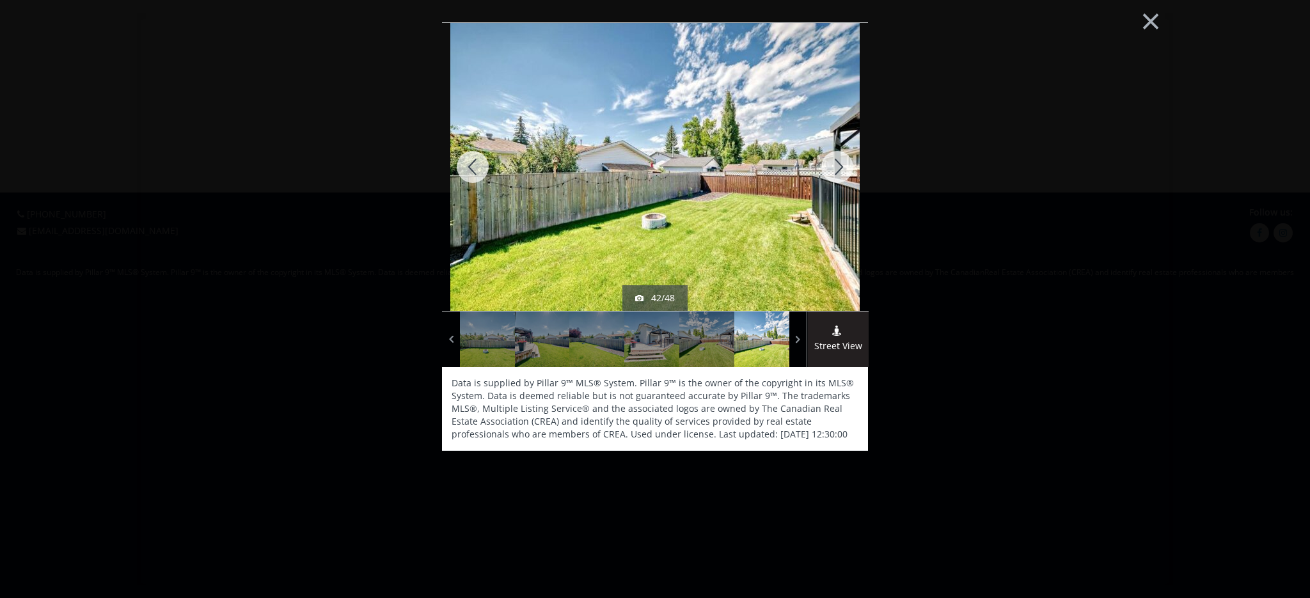
click at [836, 164] on div at bounding box center [837, 167] width 61 height 288
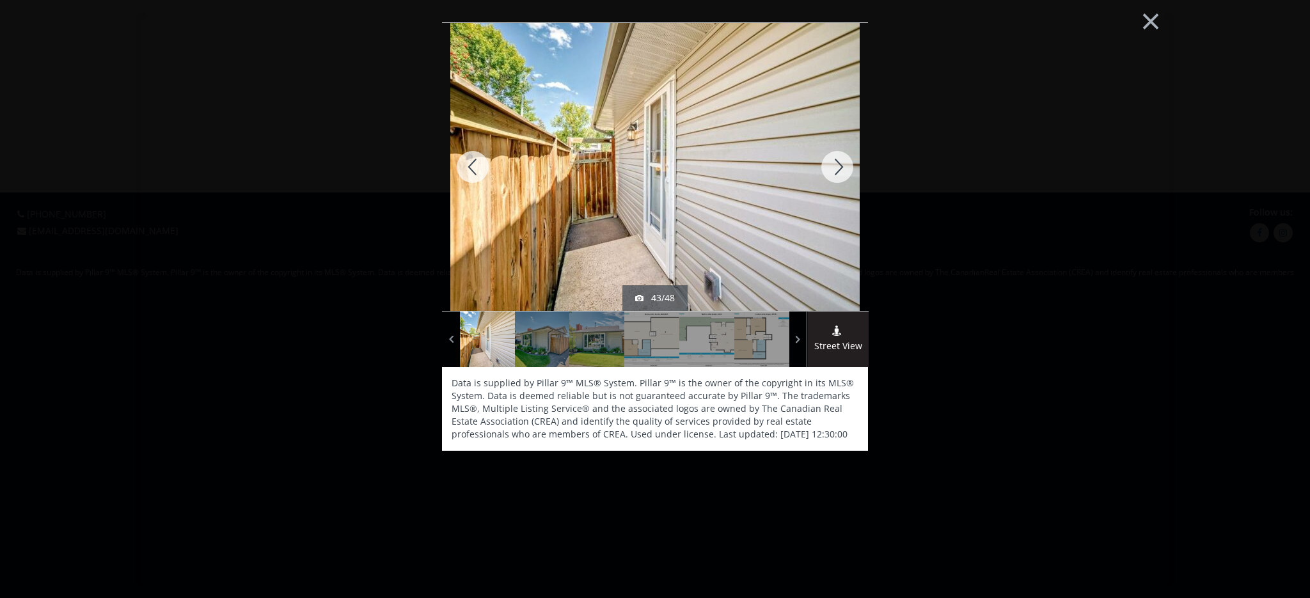
click at [836, 164] on div at bounding box center [837, 167] width 61 height 288
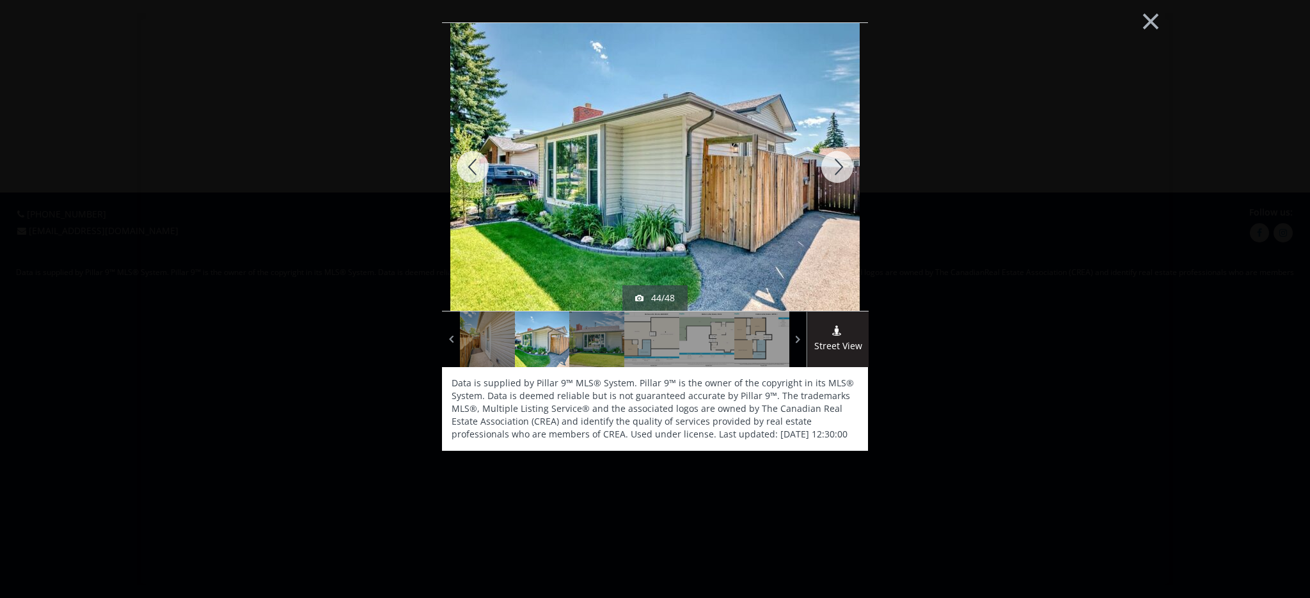
click at [836, 164] on div at bounding box center [837, 167] width 61 height 288
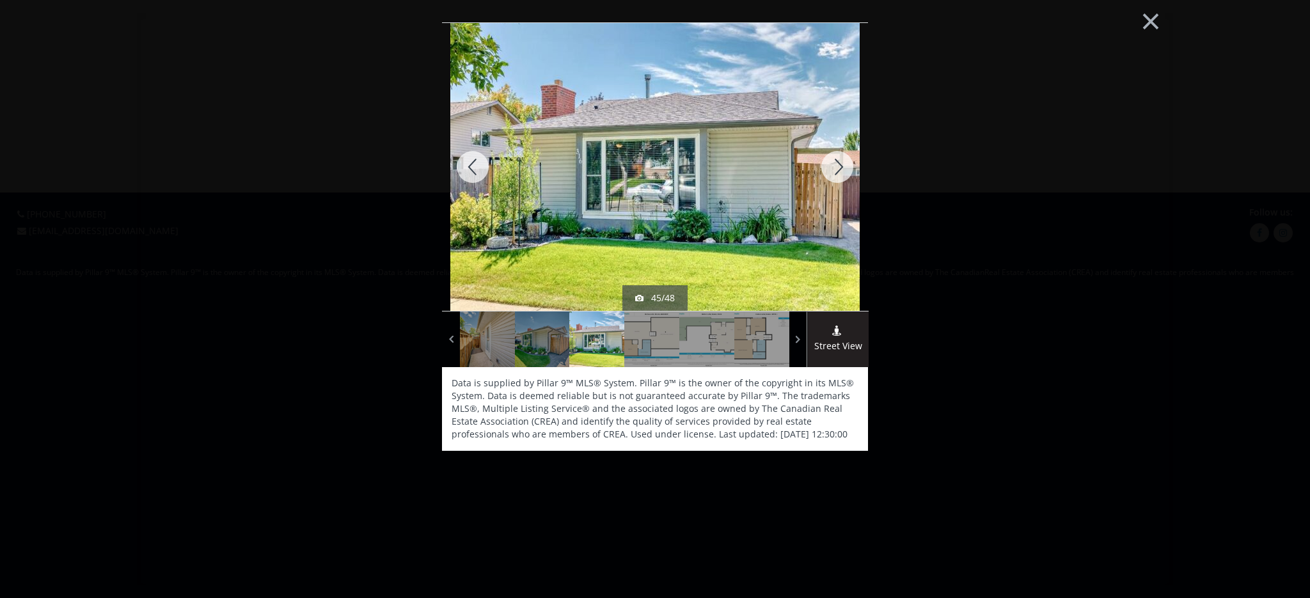
click at [838, 164] on div at bounding box center [837, 167] width 61 height 288
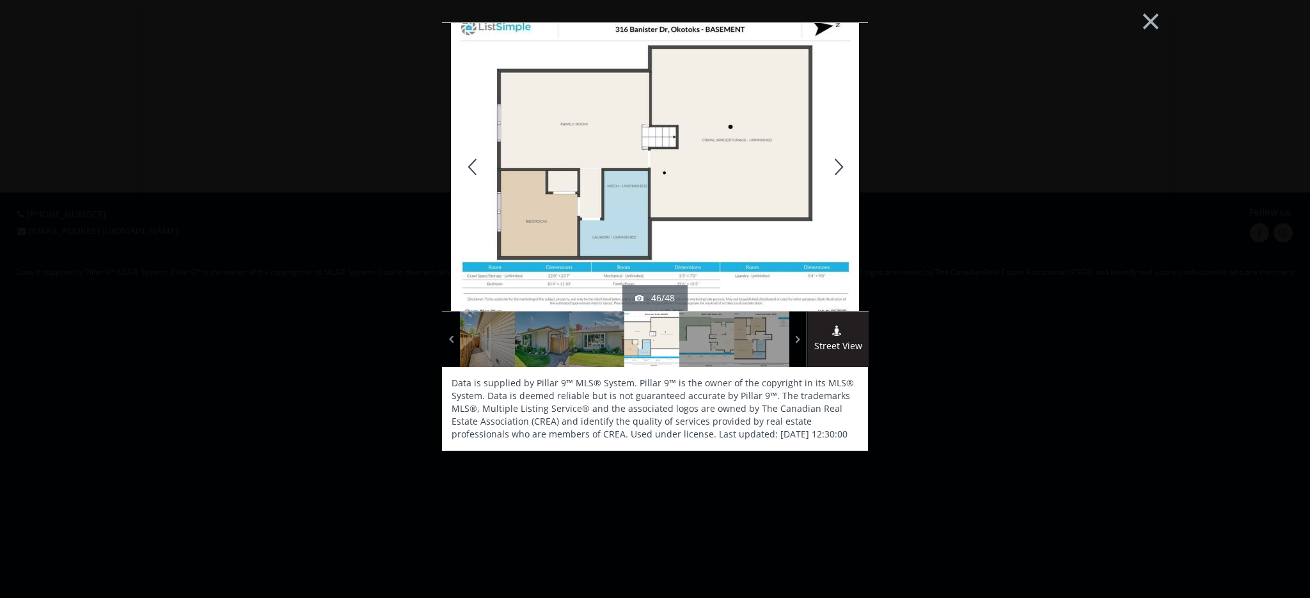
click at [840, 164] on div at bounding box center [837, 167] width 61 height 288
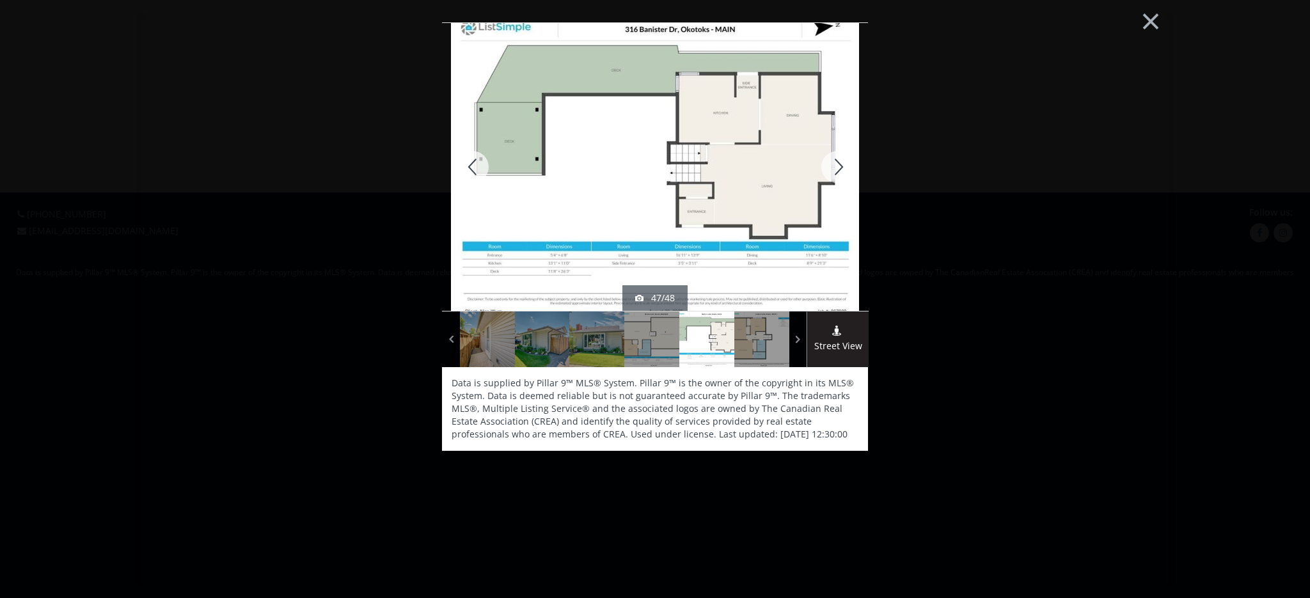
click at [840, 164] on div at bounding box center [837, 167] width 61 height 288
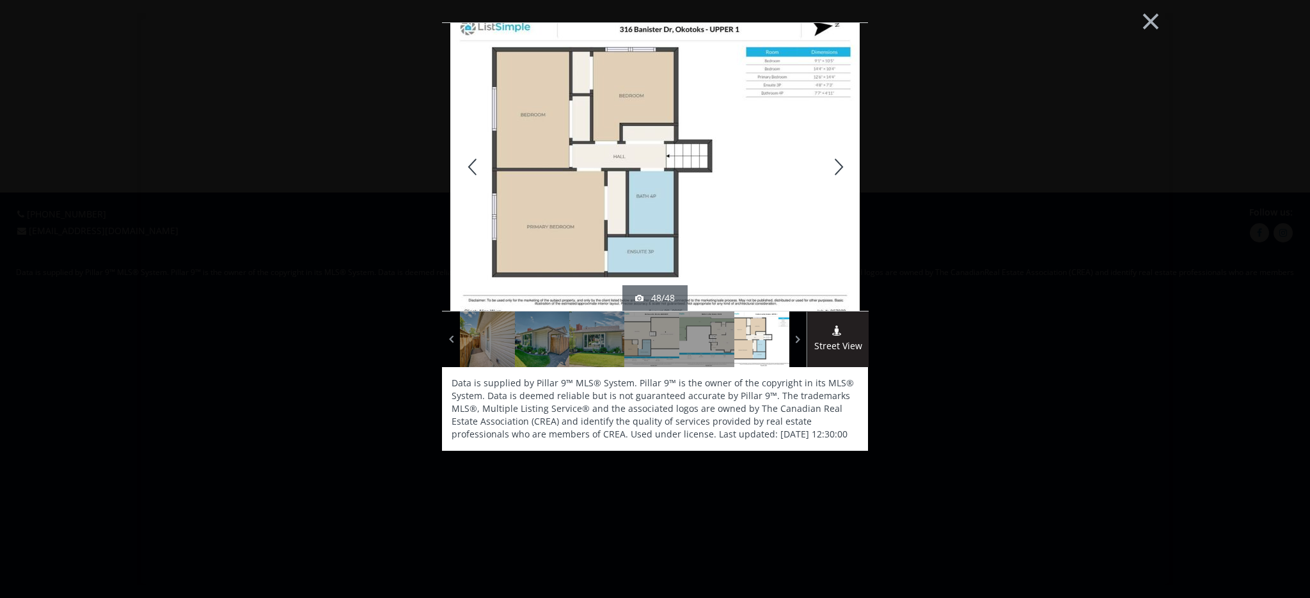
click at [841, 164] on div at bounding box center [837, 167] width 61 height 288
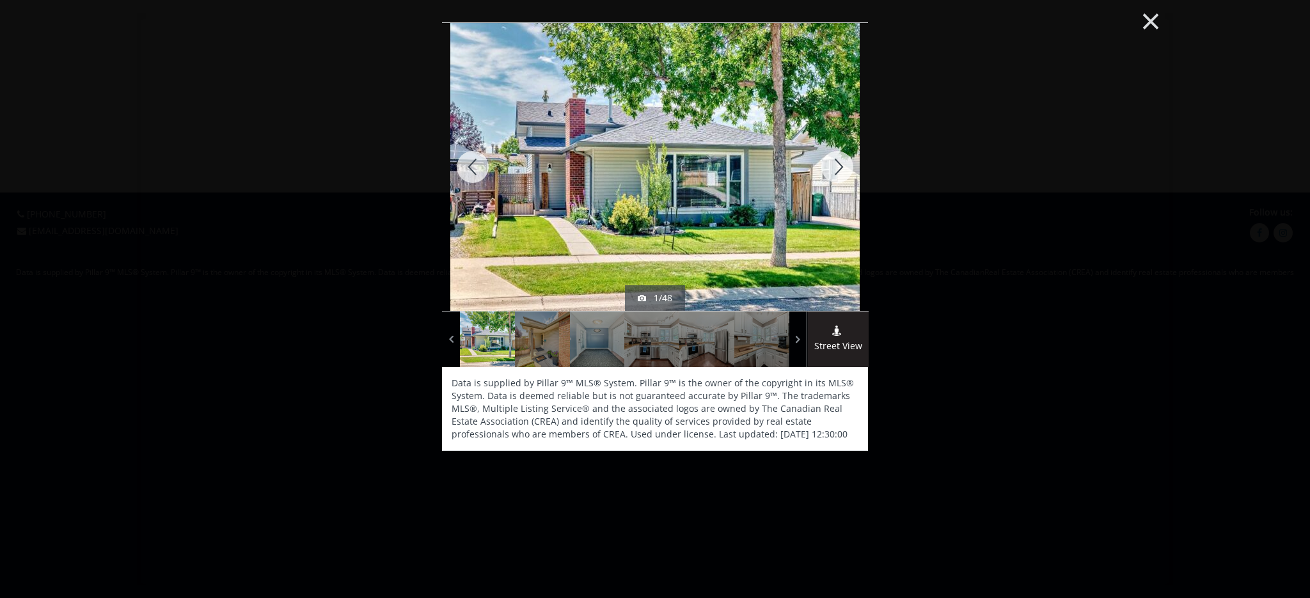
click at [1157, 20] on button "×" at bounding box center [1151, 20] width 70 height 52
